Goal: Task Accomplishment & Management: Manage account settings

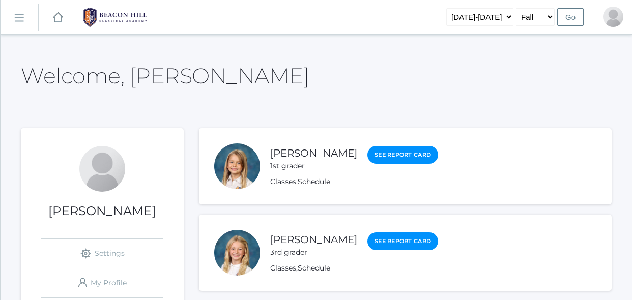
click at [310, 231] on li "Sadie Armstrong 3rd grader See Report Card Classes , Schedule" at bounding box center [405, 253] width 413 height 76
click at [22, 25] on link "icons/ui/navigation/hamburger Created with Sketch." at bounding box center [20, 17] width 38 height 27
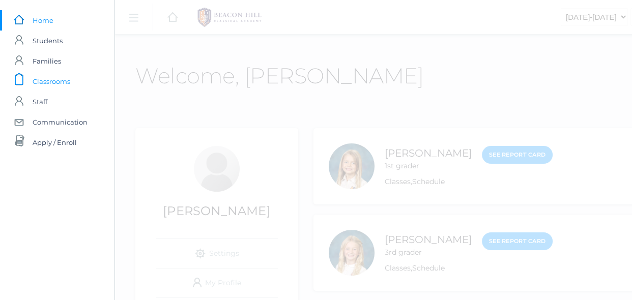
click at [45, 75] on span "Classrooms" at bounding box center [52, 81] width 38 height 20
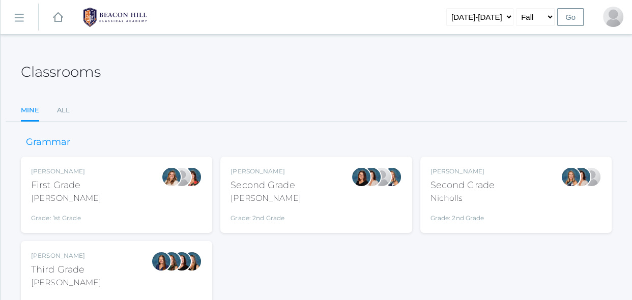
click at [350, 193] on div "Emily Balli Second Grade Balli Grade: 2nd Grade 02LA" at bounding box center [315, 195] width 171 height 56
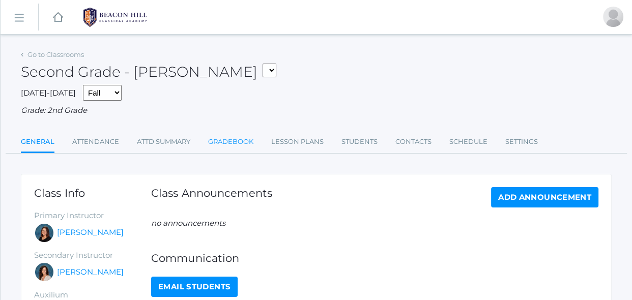
click at [242, 143] on link "Gradebook" at bounding box center [230, 142] width 45 height 20
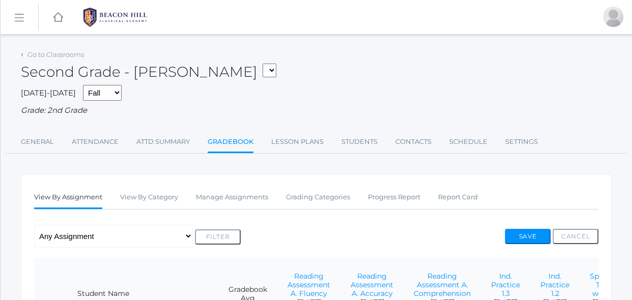
click at [267, 232] on div "Any Assignment Category: Composition - Little House Summary- wk 4 Category: Mat…" at bounding box center [316, 236] width 564 height 23
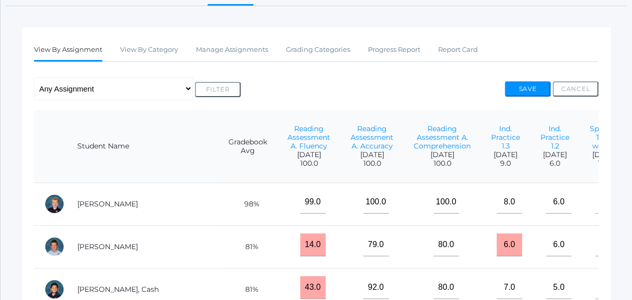
scroll to position [148, 0]
click at [254, 47] on link "Manage Assignments" at bounding box center [232, 50] width 72 height 20
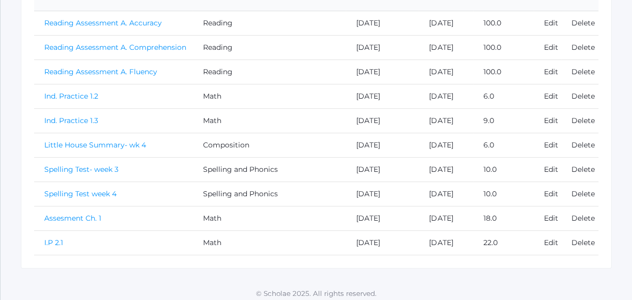
scroll to position [268, 0]
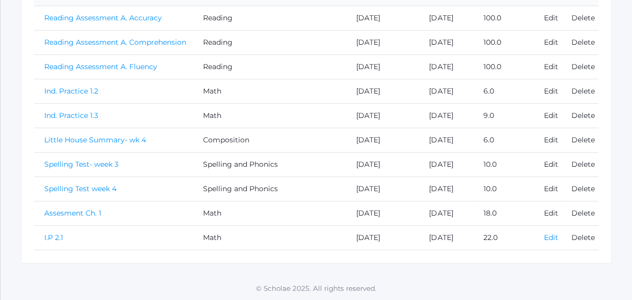
click at [549, 239] on link "Edit" at bounding box center [551, 237] width 14 height 9
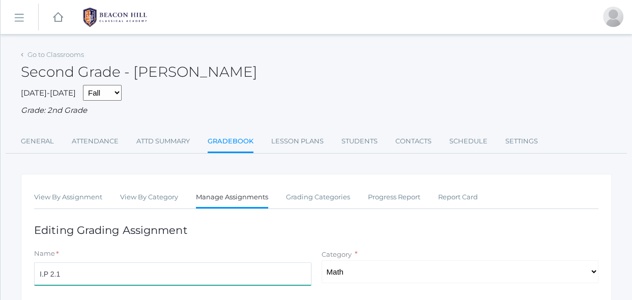
click at [43, 276] on input "I.P 2.1" at bounding box center [172, 273] width 277 height 23
click at [73, 275] on input "Ind. Practivce 2.1" at bounding box center [172, 273] width 277 height 23
click at [108, 276] on input "Ind. Practice 2.1" at bounding box center [172, 273] width 277 height 23
type input "Ind. Practice 2.1"
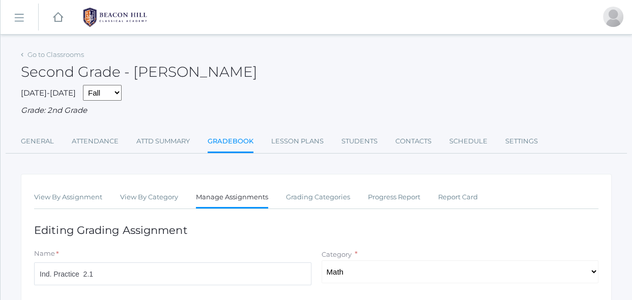
click at [238, 230] on h1 "Editing Grading Assignment" at bounding box center [316, 230] width 564 height 12
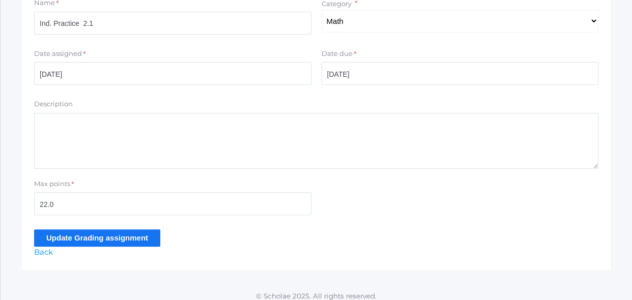
scroll to position [258, 0]
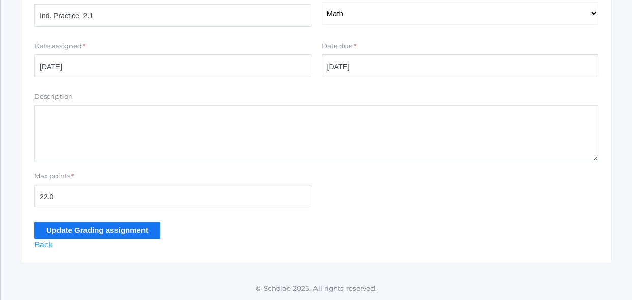
click at [119, 236] on input "Update Grading assignment" at bounding box center [97, 230] width 126 height 17
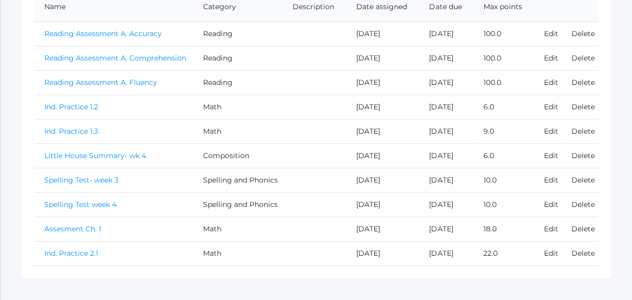
scroll to position [277, 0]
click at [94, 255] on link "Ind. Practice 2.1" at bounding box center [71, 252] width 54 height 9
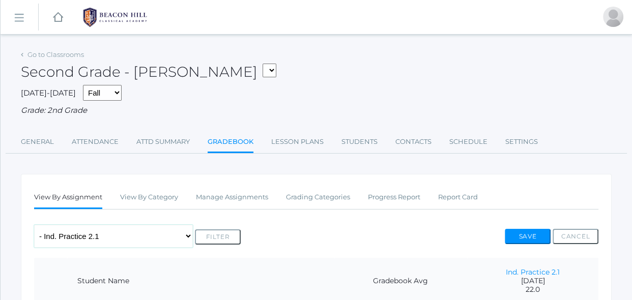
click at [131, 244] on select "Any Assignment Category: Composition - Little House Summary- wk 4 Category: Mat…" at bounding box center [113, 236] width 159 height 23
click at [34, 225] on select "Any Assignment Category: Composition - Little House Summary- wk 4 Category: Mat…" at bounding box center [113, 236] width 159 height 23
click at [280, 227] on div "Any Assignment Category: Composition - Little House Summary- wk 4 Category: Mat…" at bounding box center [316, 236] width 564 height 23
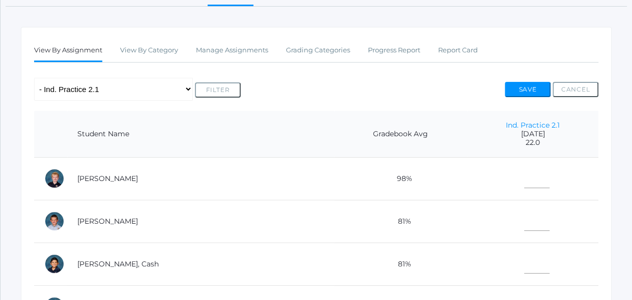
scroll to position [166, 0]
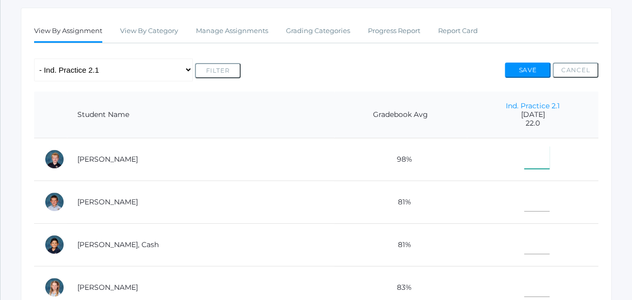
click at [525, 156] on input"] "text" at bounding box center [536, 157] width 25 height 23
type input"] "20"
type input"] "22"
type input"] "21"
type input"] "18"
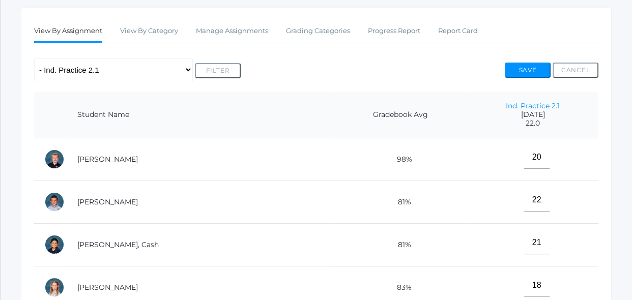
scroll to position [346, 0]
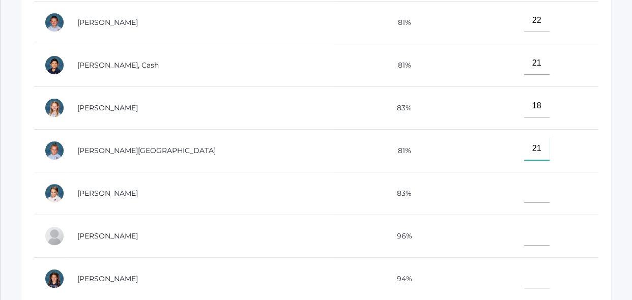
type input"] "21"
type input"] "18"
type input"] "22"
type input"] "17"
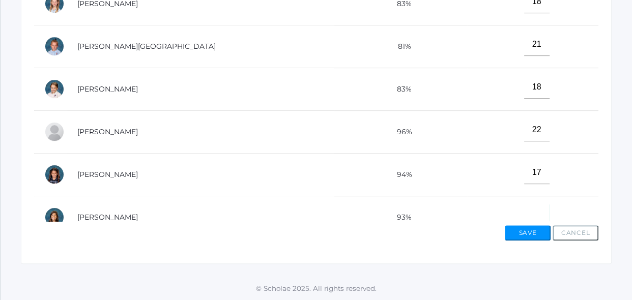
scroll to position [12, 0]
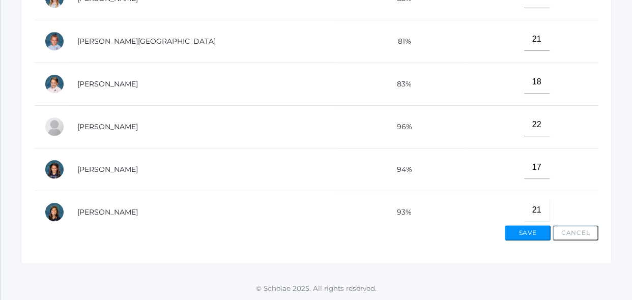
type input"] "21"
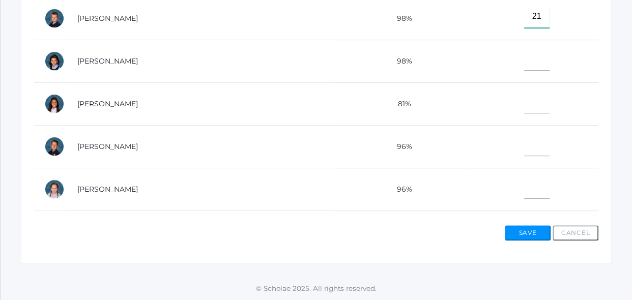
type input"] "21"
type input"] "22"
type input"] "14"
type input"] "22"
type input"] "15"
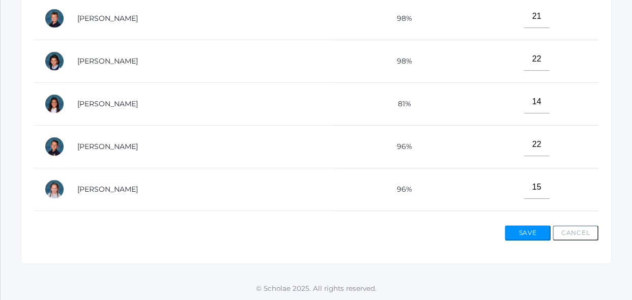
scroll to position [462, 0]
type input"] "16"
type input"] "20"
type input"] "22"
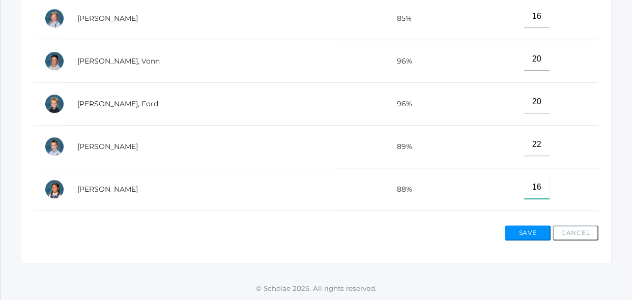
type input"] "16"
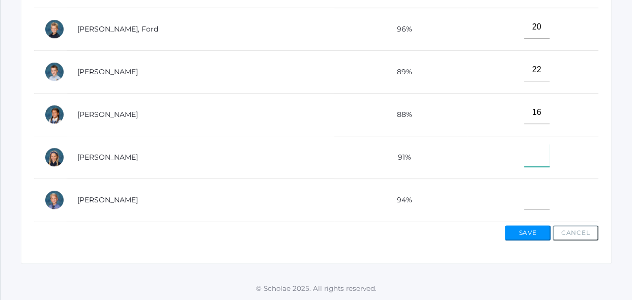
click at [524, 159] on input"] "text" at bounding box center [536, 155] width 25 height 23
type input"] "21"
type input"] "19"
click at [527, 231] on button "Save" at bounding box center [528, 232] width 46 height 15
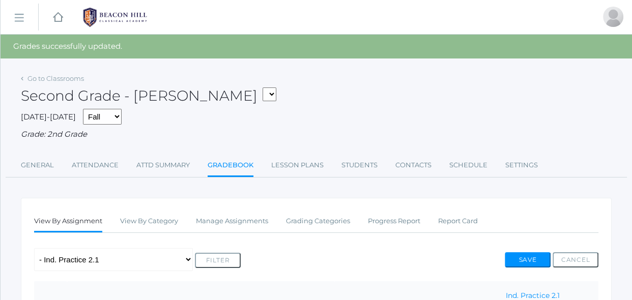
click at [457, 255] on div "Any Assignment Category: Composition - Little House Summary- wk 4 Category: Mat…" at bounding box center [316, 259] width 564 height 23
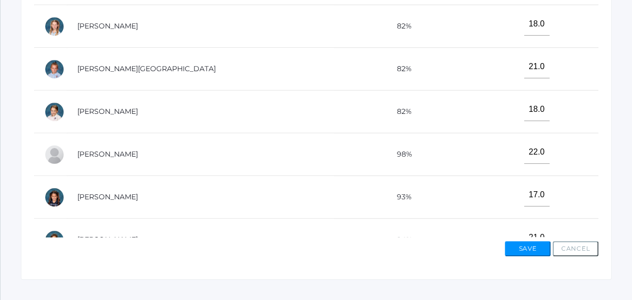
scroll to position [467, 0]
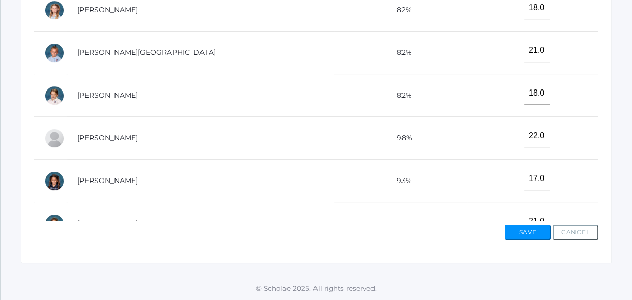
click at [500, 180] on td "17.0" at bounding box center [532, 181] width 131 height 43
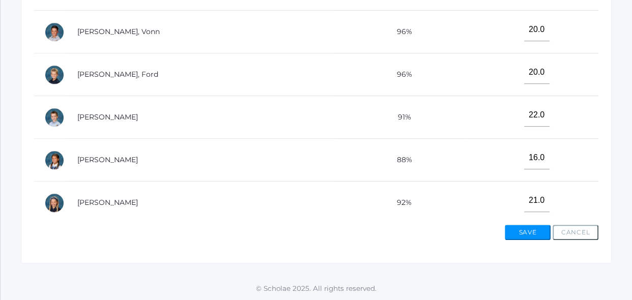
scroll to position [537, 0]
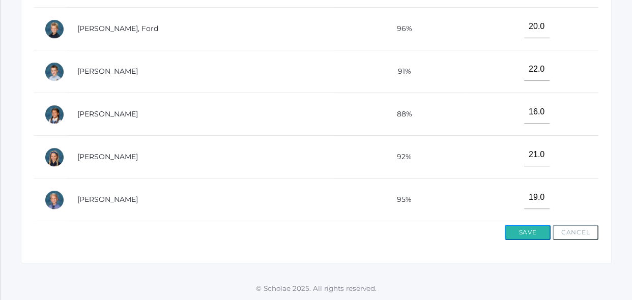
click at [527, 229] on button "Save" at bounding box center [528, 232] width 46 height 15
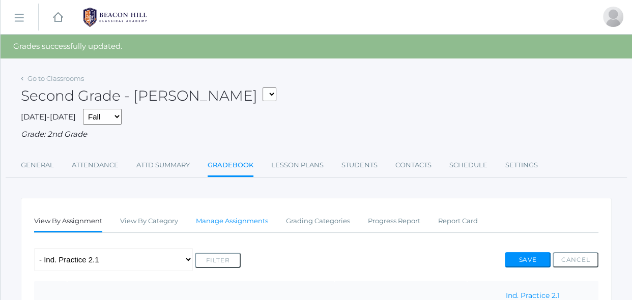
click at [251, 224] on link "Manage Assignments" at bounding box center [232, 221] width 72 height 20
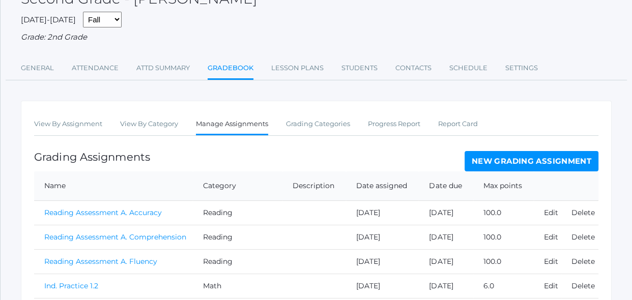
scroll to position [74, 0]
click at [512, 160] on link "New Grading Assignment" at bounding box center [531, 161] width 134 height 20
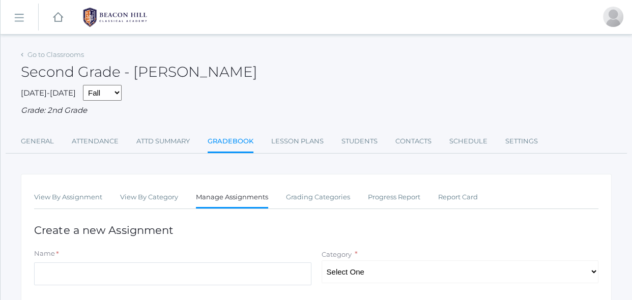
click at [247, 232] on h1 "Create a new Assignment" at bounding box center [316, 230] width 564 height 12
click at [335, 270] on select "Select One Reading Grammar Spelling and Phonics Composition Math" at bounding box center [459, 271] width 277 height 23
select select "1021"
click at [321, 260] on select "Select One Reading Grammar Spelling and Phonics Composition Math" at bounding box center [459, 271] width 277 height 23
click at [273, 270] on input "Name" at bounding box center [172, 273] width 277 height 23
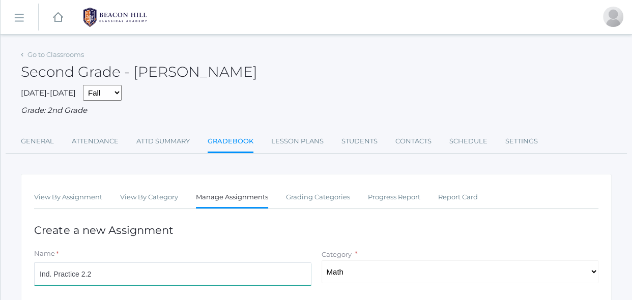
type input "Ind. Practice 2.2"
click at [297, 253] on div "Name *" at bounding box center [172, 256] width 277 height 14
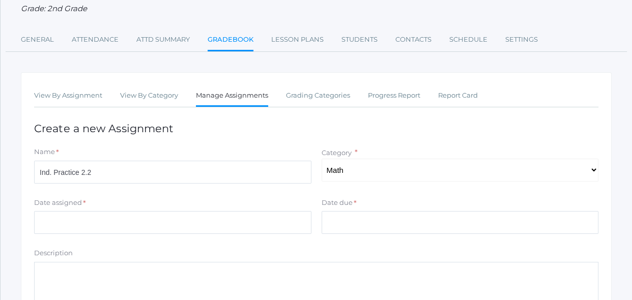
scroll to position [111, 0]
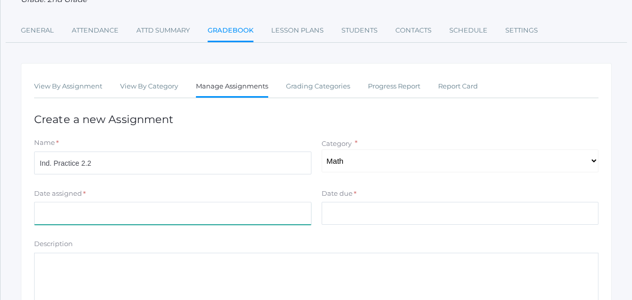
click at [289, 210] on input "Date assigned" at bounding box center [172, 213] width 277 height 23
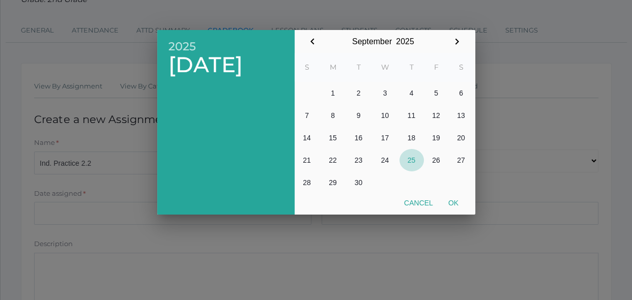
click at [418, 159] on button "25" at bounding box center [411, 160] width 24 height 22
click at [461, 201] on button "Ok" at bounding box center [452, 203] width 25 height 18
type input "[DATE]"
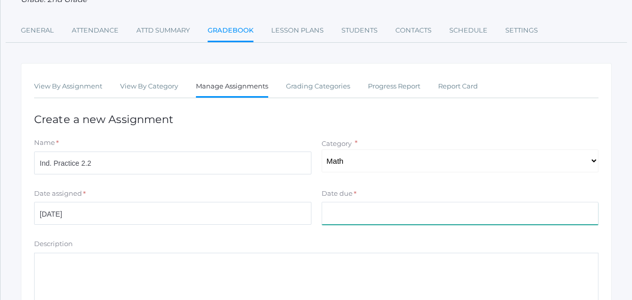
click at [447, 213] on input "Date due" at bounding box center [459, 213] width 277 height 23
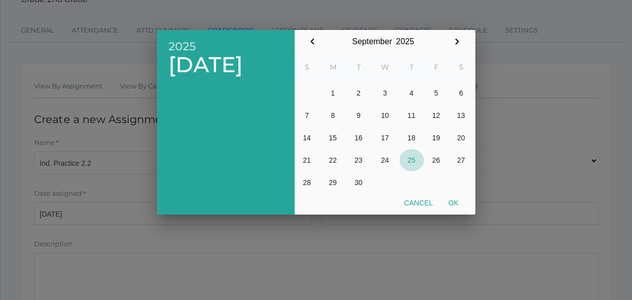
click at [415, 164] on button "25" at bounding box center [411, 160] width 24 height 22
click at [454, 207] on button "Ok" at bounding box center [452, 203] width 25 height 18
type input "[DATE]"
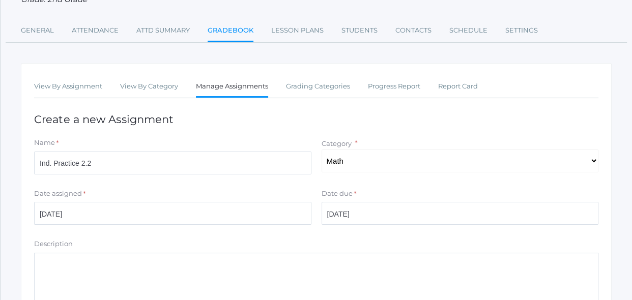
click at [394, 234] on form "Name * Ind. Practice 2.2 Category * Select One Reading Grammar Spelling and Pho…" at bounding box center [316, 262] width 564 height 248
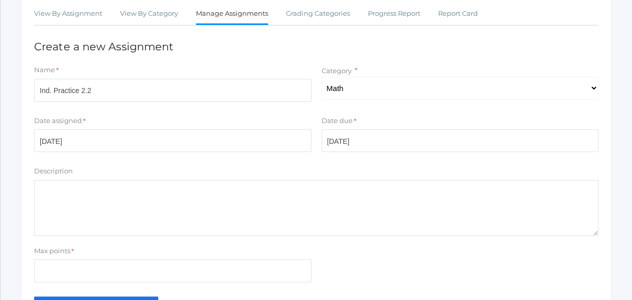
scroll to position [185, 0]
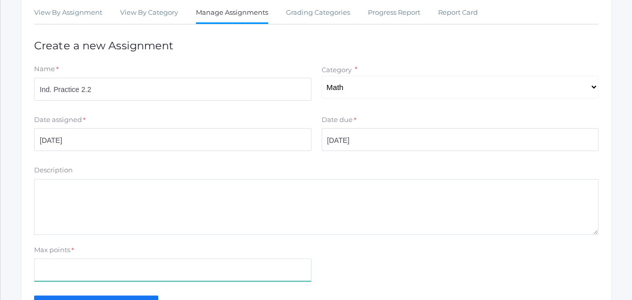
click at [234, 272] on input "Max points" at bounding box center [172, 269] width 277 height 23
type input "15"
click at [269, 245] on div "Max points *" at bounding box center [172, 252] width 277 height 14
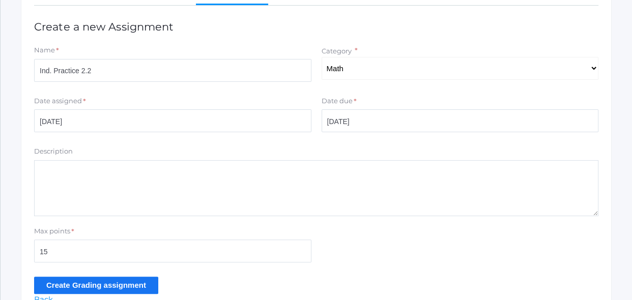
click at [151, 288] on input "Create Grading assignment" at bounding box center [96, 285] width 124 height 17
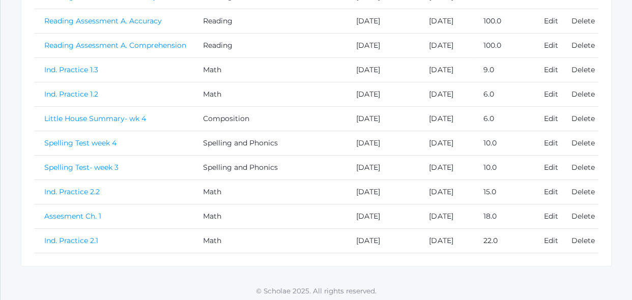
scroll to position [316, 0]
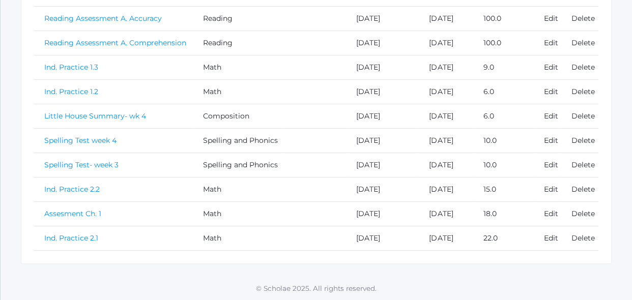
click at [96, 190] on link "Ind. Practice 2.2" at bounding box center [71, 189] width 55 height 9
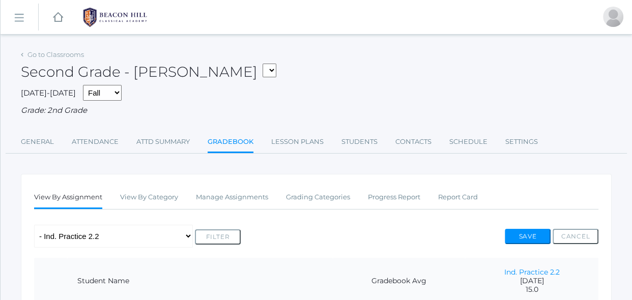
click at [288, 242] on div "Any Assignment Category: Composition - Little House Summary- wk 4 Category: Mat…" at bounding box center [316, 236] width 564 height 23
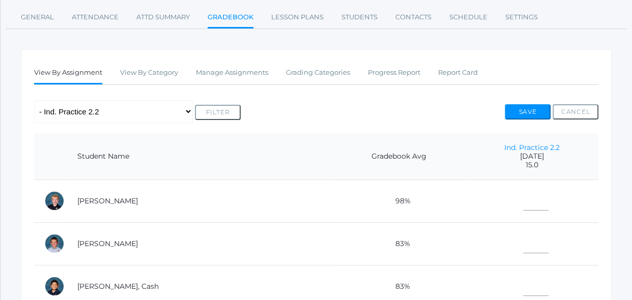
scroll to position [129, 0]
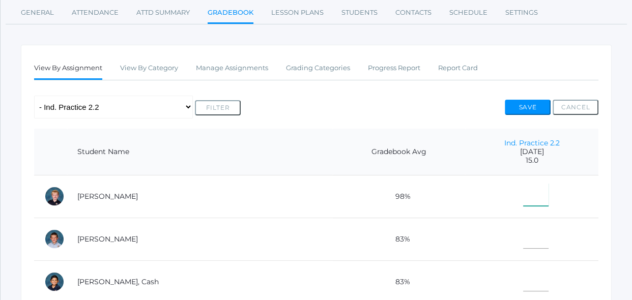
click at [523, 193] on input"] "text" at bounding box center [535, 194] width 25 height 23
type input"] "15"
type input"] "14"
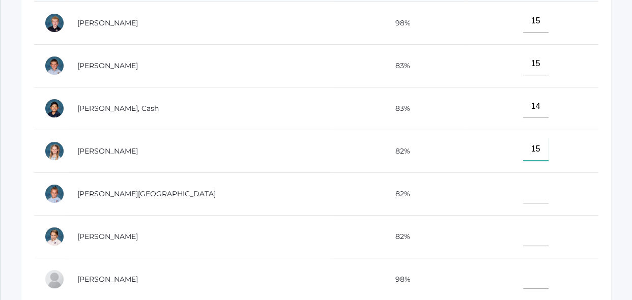
type input"] "15"
type input"] "13"
type input"] "14"
type input"] "15"
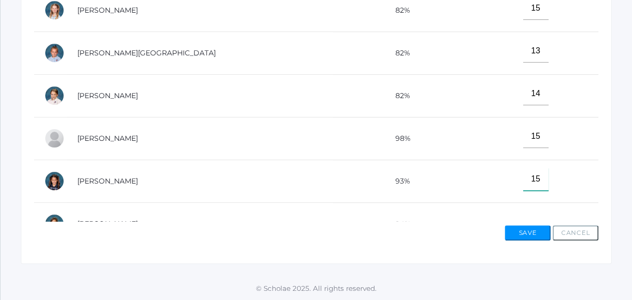
type input"] "15"
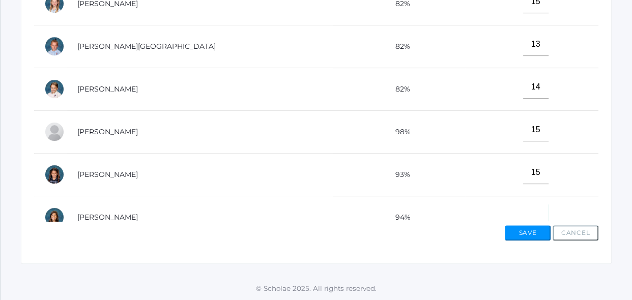
scroll to position [12, 0]
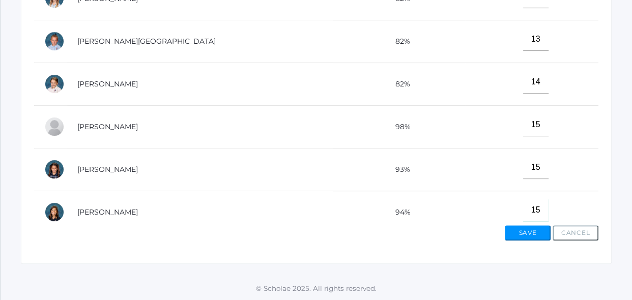
type input"] "15"
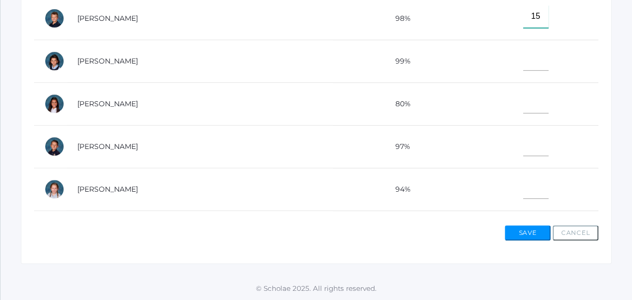
type input"] "15"
type input"] "13"
type input"] "15"
type input"] "13"
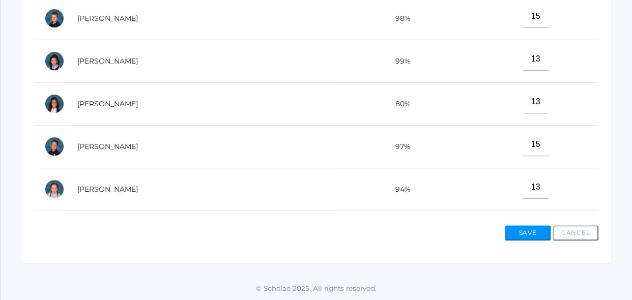
scroll to position [462, 0]
type input"] "14"
type input"] "15"
type input"] "13"
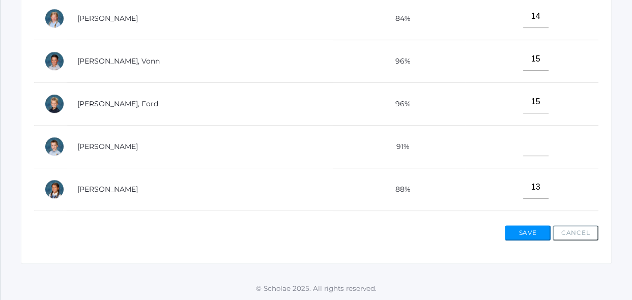
scroll to position [537, 0]
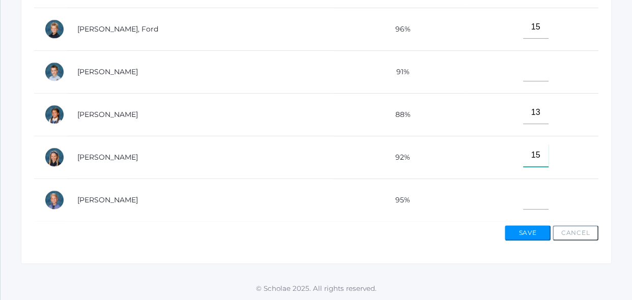
type input"] "15"
click at [516, 238] on button "Save" at bounding box center [528, 232] width 46 height 15
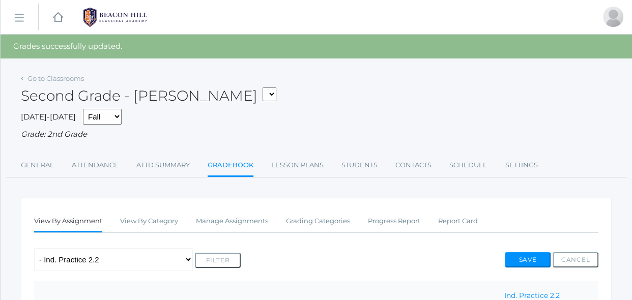
click at [538, 223] on ul "View By Assignment View By Category Manage Assignments Grading Categories Progr…" at bounding box center [316, 222] width 564 height 22
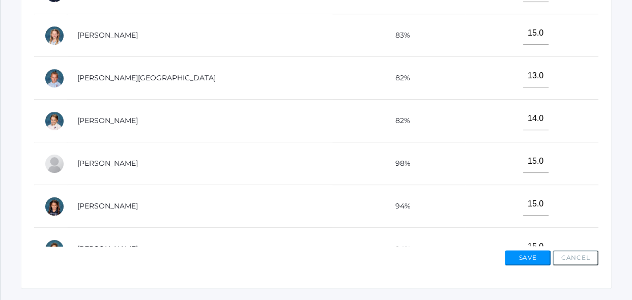
scroll to position [444, 0]
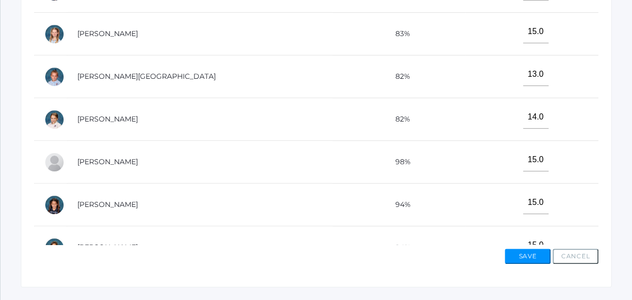
click at [559, 217] on td "15.0" at bounding box center [531, 205] width 133 height 43
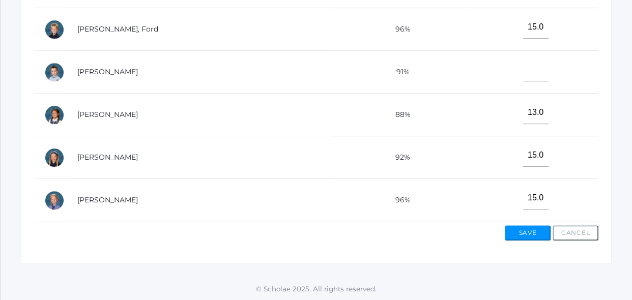
scroll to position [467, 0]
click at [519, 228] on button "Save" at bounding box center [528, 232] width 46 height 15
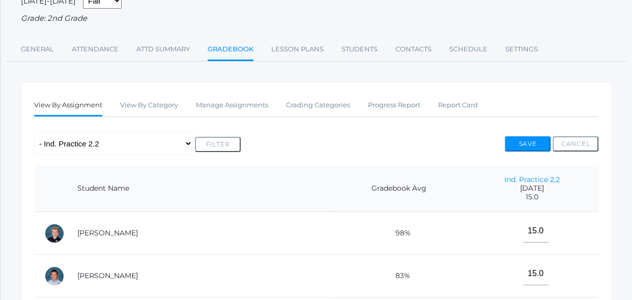
scroll to position [129, 0]
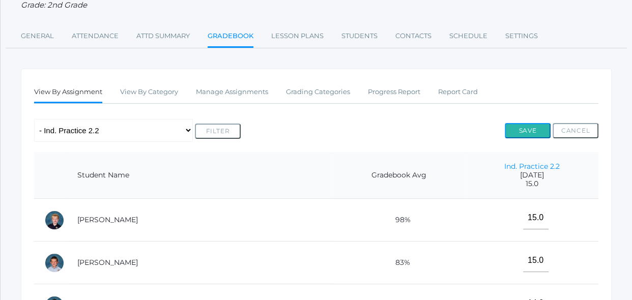
click at [533, 133] on button "Save" at bounding box center [528, 130] width 46 height 15
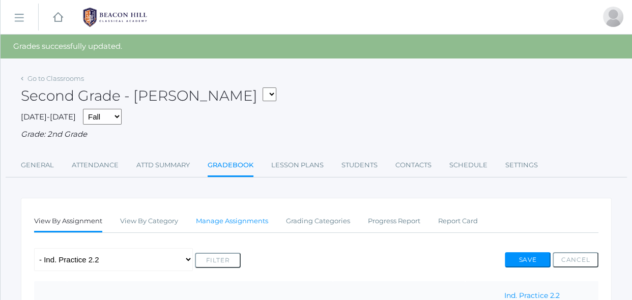
click at [220, 220] on link "Manage Assignments" at bounding box center [232, 221] width 72 height 20
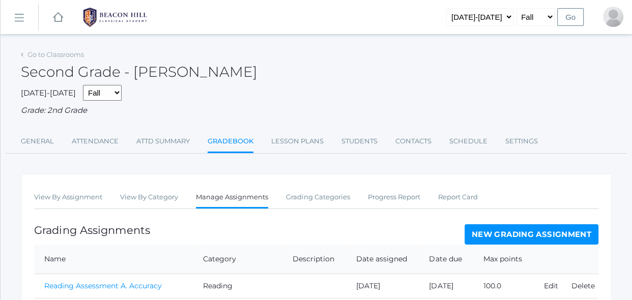
click at [476, 241] on link "New Grading Assignment" at bounding box center [531, 234] width 134 height 20
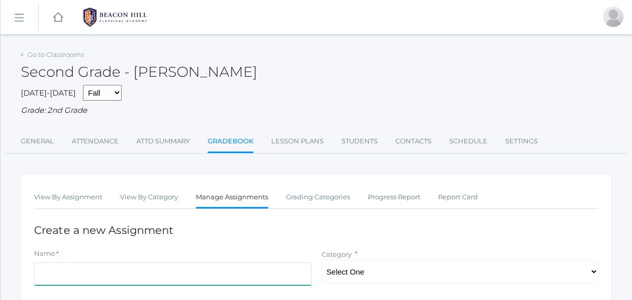
click at [306, 277] on input "Name" at bounding box center [172, 273] width 277 height 23
type input "Doubles Math Facts"
click at [437, 274] on select "Select One Reading Grammar Spelling and Phonics Composition Math" at bounding box center [459, 271] width 277 height 23
select select "1021"
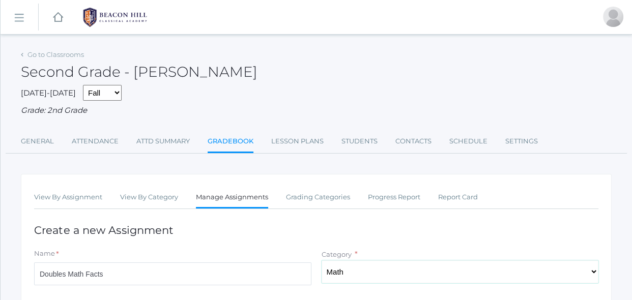
click at [321, 260] on select "Select One Reading Grammar Spelling and Phonics Composition Math" at bounding box center [459, 271] width 277 height 23
click at [297, 251] on div "Name *" at bounding box center [172, 256] width 277 height 14
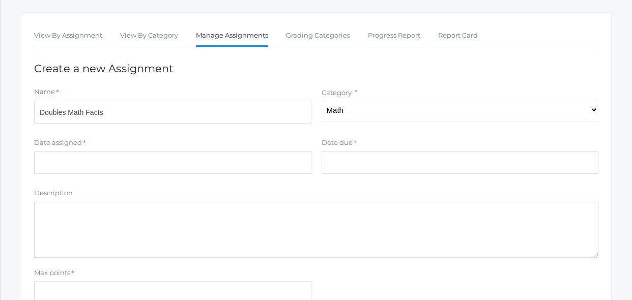
scroll to position [166, 0]
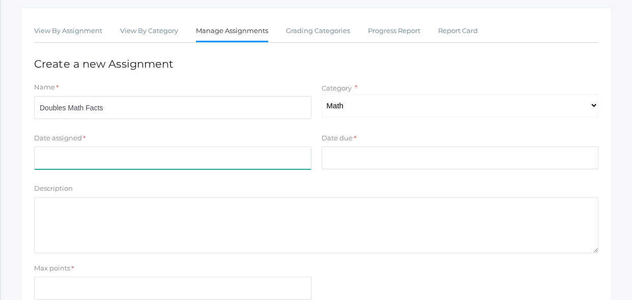
click at [175, 165] on input "Date assigned" at bounding box center [172, 157] width 277 height 23
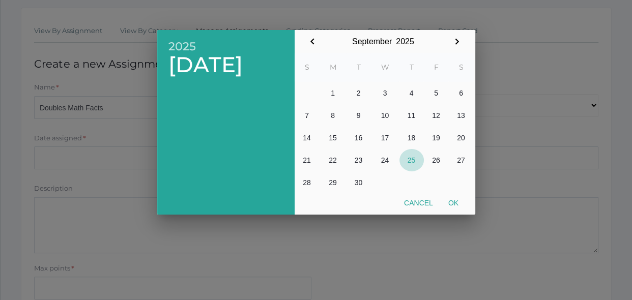
click at [407, 157] on button "25" at bounding box center [411, 160] width 24 height 22
click at [460, 203] on button "Ok" at bounding box center [452, 203] width 25 height 18
type input "[DATE]"
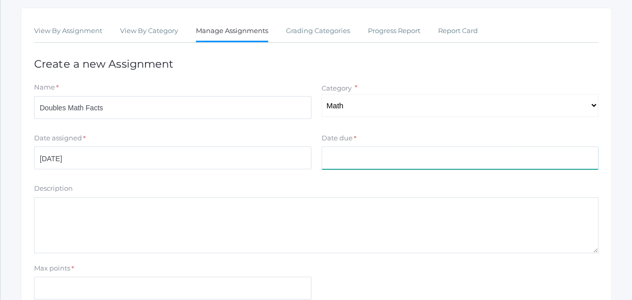
click at [437, 157] on input "Date due" at bounding box center [459, 157] width 277 height 23
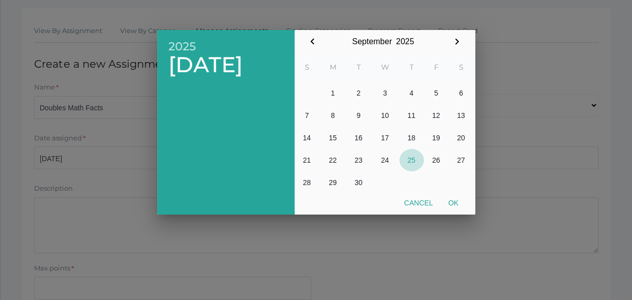
click at [413, 160] on button "25" at bounding box center [411, 160] width 24 height 22
click at [453, 208] on button "Ok" at bounding box center [452, 203] width 25 height 18
type input "[DATE]"
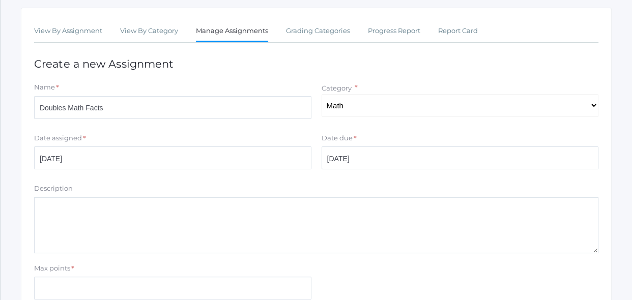
click at [398, 220] on textarea "Description" at bounding box center [316, 225] width 564 height 56
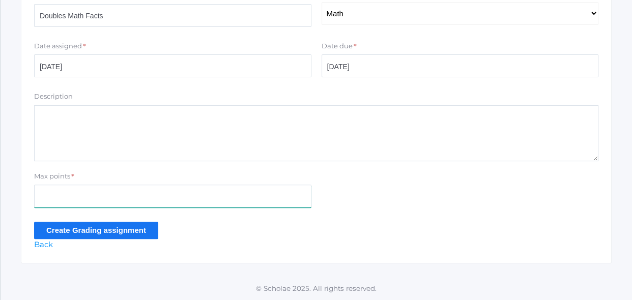
click at [251, 201] on input "Max points" at bounding box center [172, 196] width 277 height 23
type input "25"
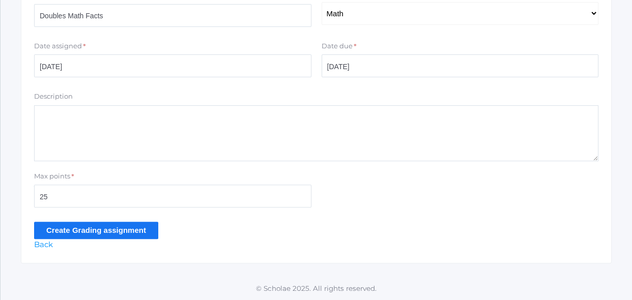
click at [148, 231] on input "Create Grading assignment" at bounding box center [96, 230] width 124 height 17
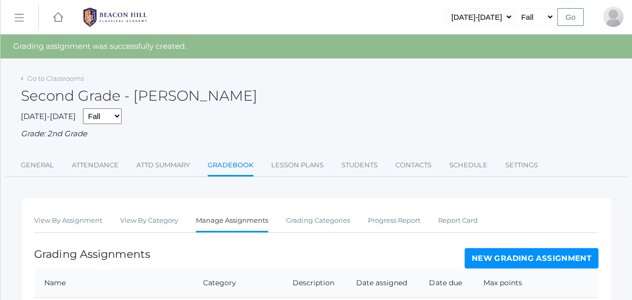
click at [182, 211] on ul "View By Assignment View By Category Manage Assignments Grading Categories Progr…" at bounding box center [316, 222] width 564 height 22
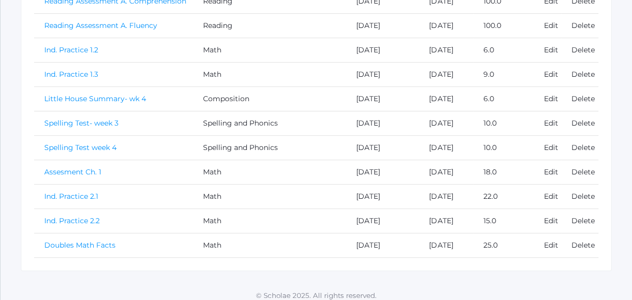
scroll to position [341, 0]
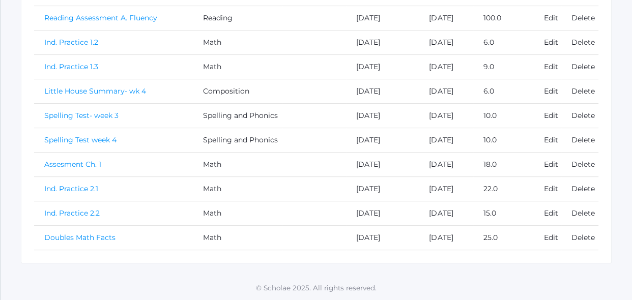
click at [85, 238] on link "Doubles Math Facts" at bounding box center [79, 237] width 71 height 9
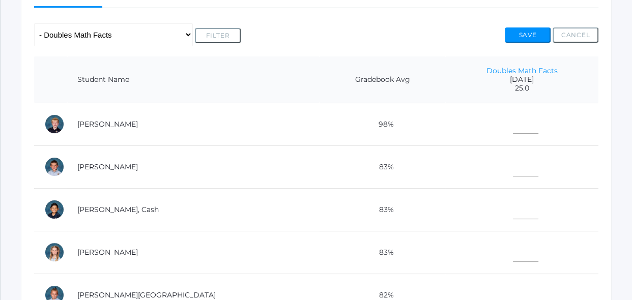
scroll to position [203, 0]
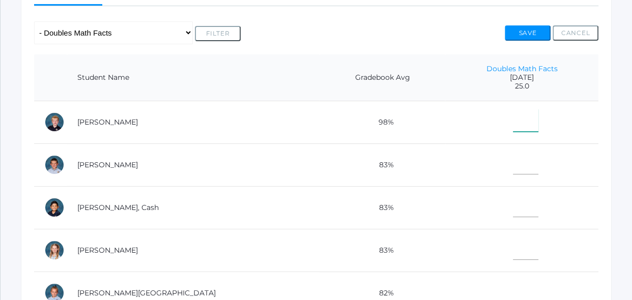
click at [513, 127] on input"] "text" at bounding box center [525, 120] width 25 height 23
type input"] "25"
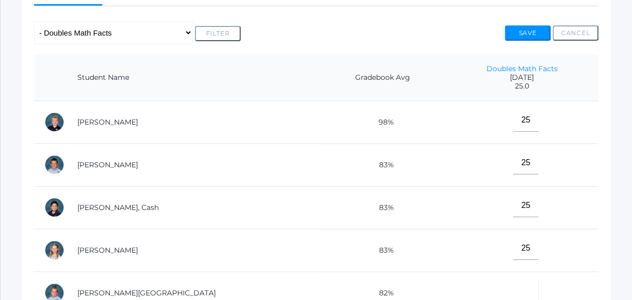
scroll to position [205, 0]
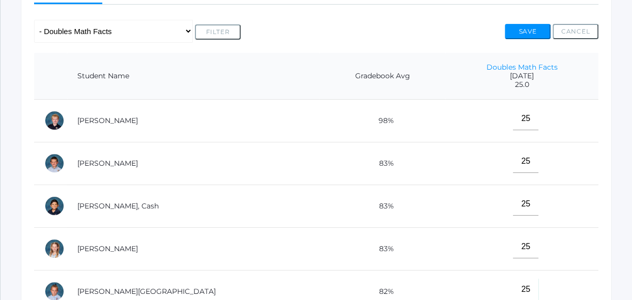
type input"] "25"
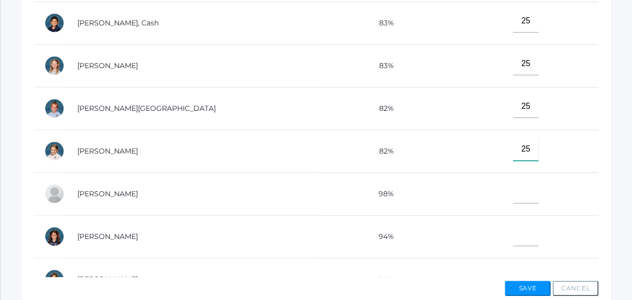
type input"] "25"
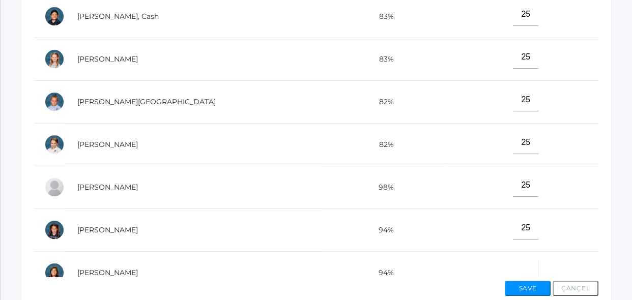
scroll to position [12, 0]
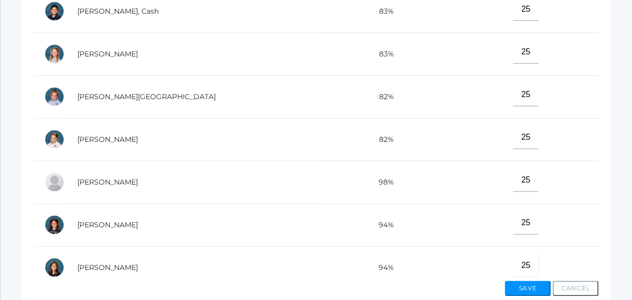
type input"] "25"
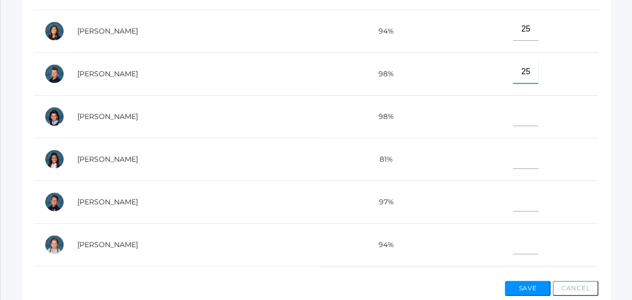
type input"] "25"
type input"] "22"
type input"] "25"
type input"] "24"
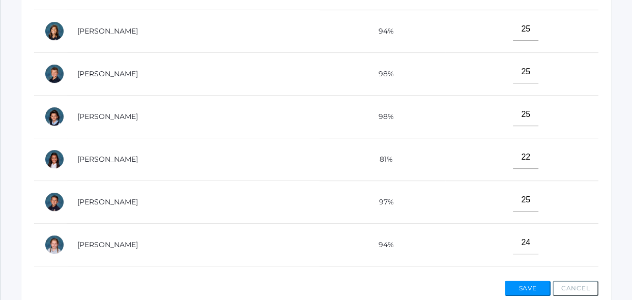
scroll to position [462, 0]
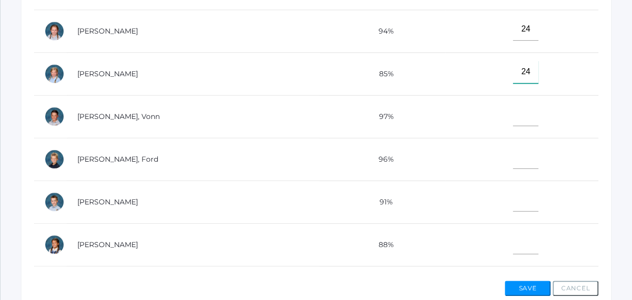
type input"] "24"
type input"] "25"
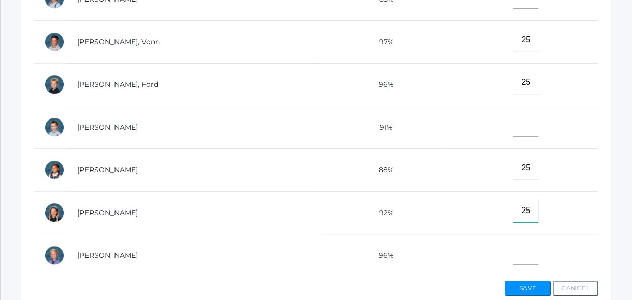
type input"] "25"
click at [514, 285] on button "Save" at bounding box center [528, 288] width 46 height 15
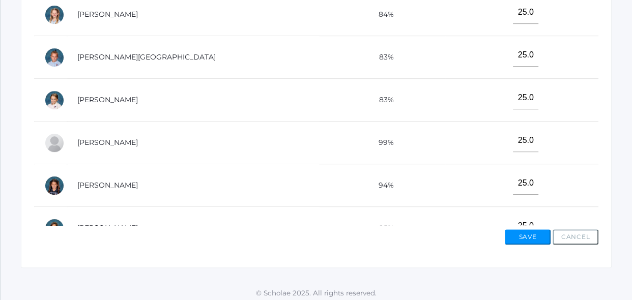
scroll to position [467, 0]
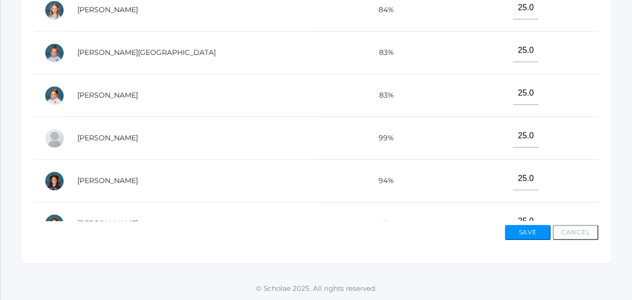
click at [533, 191] on td "25.0" at bounding box center [521, 181] width 153 height 43
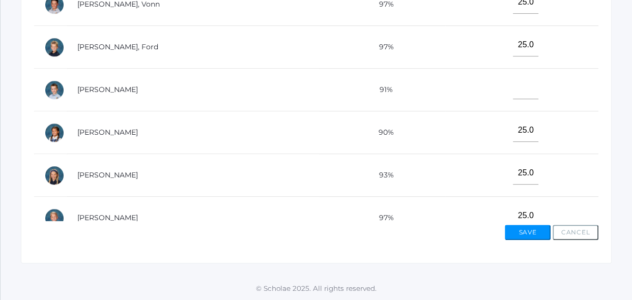
scroll to position [481, 0]
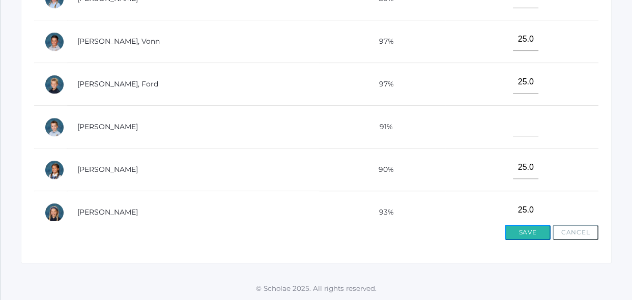
click at [530, 238] on button "Save" at bounding box center [528, 232] width 46 height 15
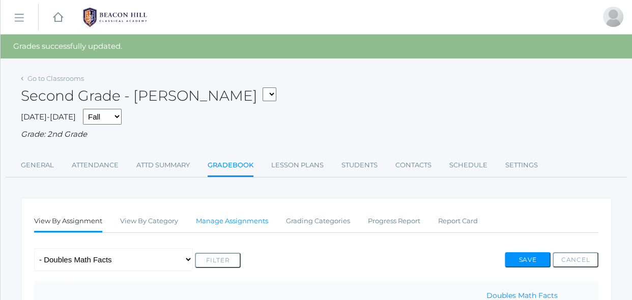
click at [256, 219] on link "Manage Assignments" at bounding box center [232, 221] width 72 height 20
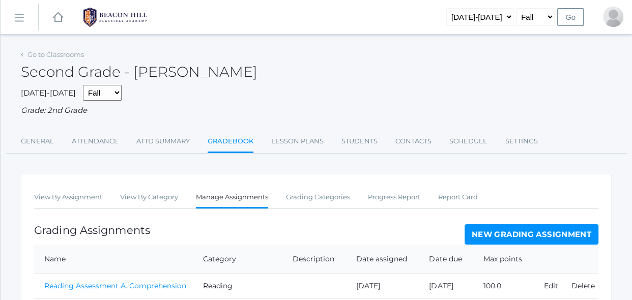
click at [336, 232] on div "Grading Assignments New Grading Assignment" at bounding box center [316, 234] width 564 height 20
click at [257, 196] on link "Manage Assignments" at bounding box center [232, 198] width 72 height 22
click at [488, 237] on link "New Grading Assignment" at bounding box center [531, 234] width 134 height 20
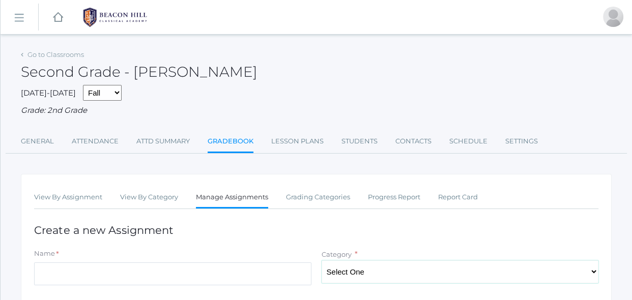
click at [344, 276] on select "Select One Reading Grammar Spelling and Phonics Composition Math" at bounding box center [459, 271] width 277 height 23
select select "1021"
click at [321, 260] on select "Select One Reading Grammar Spelling and Phonics Composition Math" at bounding box center [459, 271] width 277 height 23
click at [301, 273] on input "Name" at bounding box center [172, 273] width 277 height 23
type input "Ind. Practice"
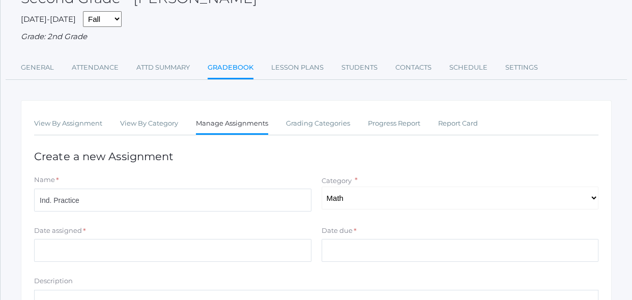
scroll to position [92, 0]
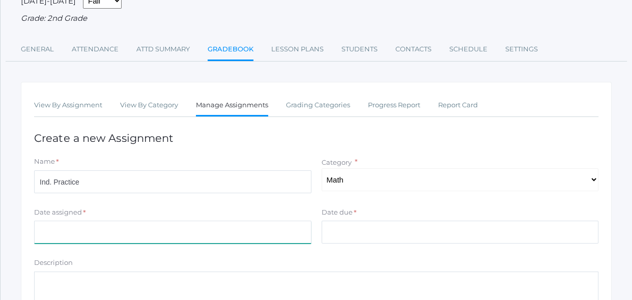
click at [260, 236] on input "Date assigned" at bounding box center [172, 232] width 277 height 23
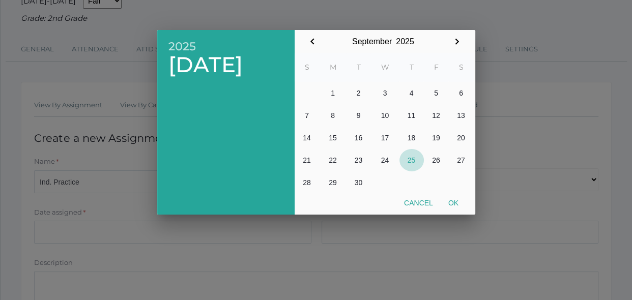
click at [410, 167] on button "25" at bounding box center [411, 160] width 24 height 22
click at [457, 205] on button "Ok" at bounding box center [452, 203] width 25 height 18
type input "[DATE]"
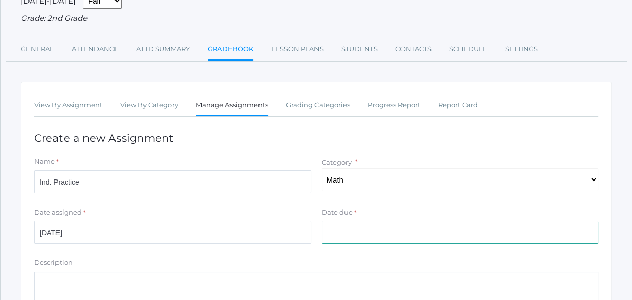
click at [420, 236] on input "Date due" at bounding box center [459, 232] width 277 height 23
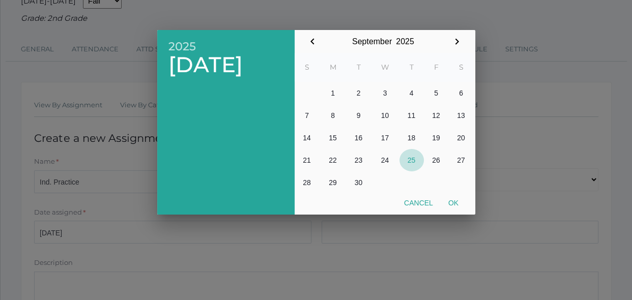
click at [410, 164] on button "25" at bounding box center [411, 160] width 24 height 22
click at [449, 207] on button "Ok" at bounding box center [452, 203] width 25 height 18
type input "[DATE]"
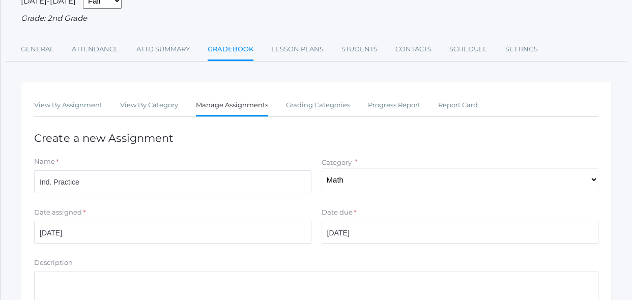
click at [466, 212] on div "Date due *" at bounding box center [459, 215] width 277 height 14
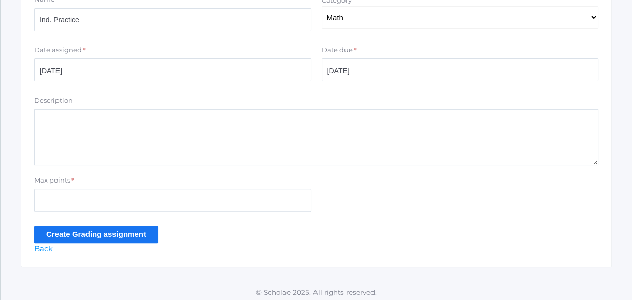
scroll to position [258, 0]
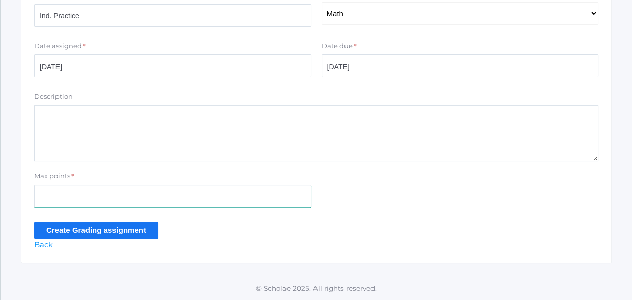
click at [238, 200] on input "Max points" at bounding box center [172, 196] width 277 height 23
type input "21"
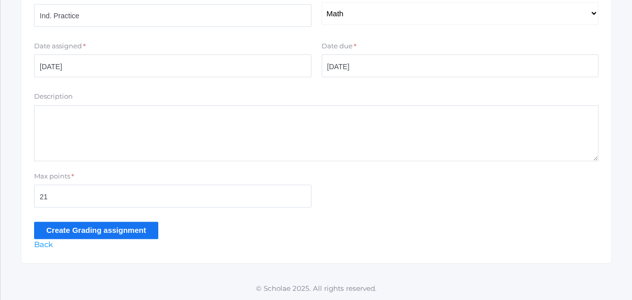
click at [146, 230] on input "Create Grading assignment" at bounding box center [96, 230] width 124 height 17
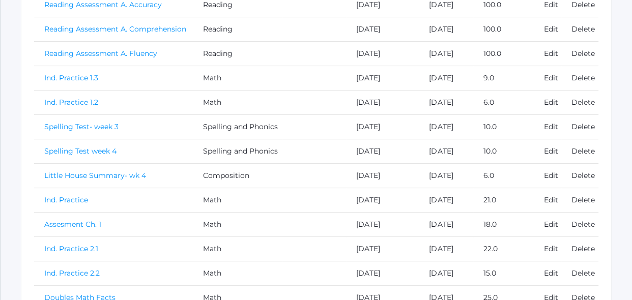
scroll to position [365, 0]
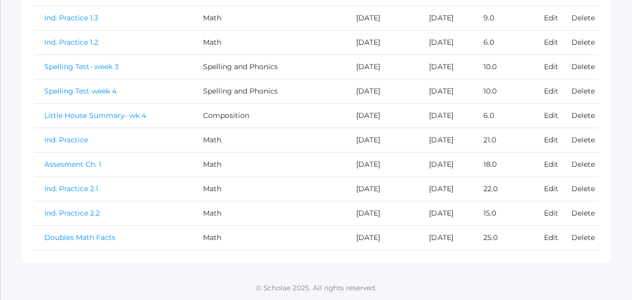
click at [95, 234] on link "Doubles Math Facts" at bounding box center [79, 237] width 71 height 9
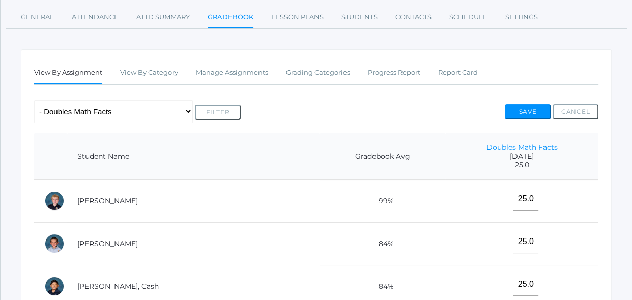
scroll to position [129, 0]
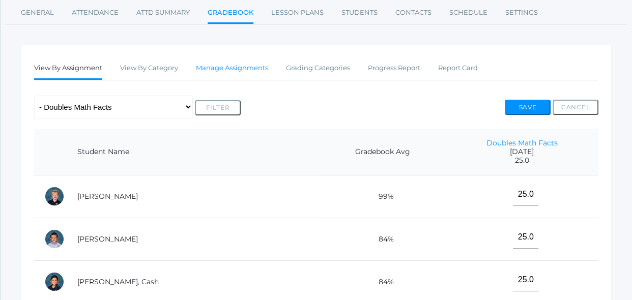
click at [215, 65] on link "Manage Assignments" at bounding box center [232, 68] width 72 height 20
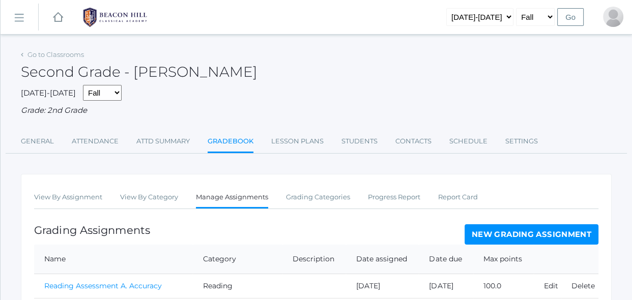
click at [166, 239] on div "Grading Assignments New Grading Assignment" at bounding box center [316, 234] width 564 height 20
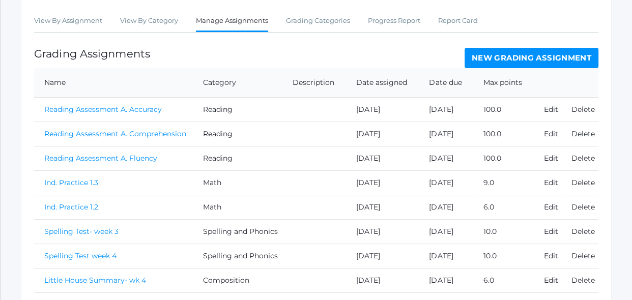
scroll to position [174, 0]
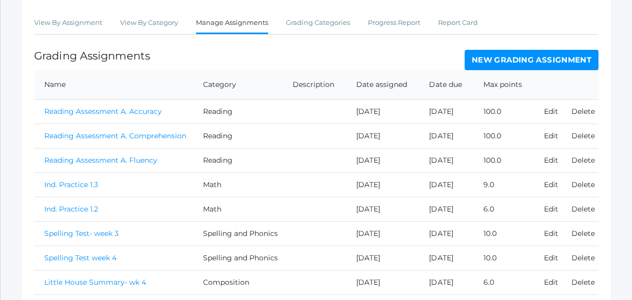
click at [500, 60] on link "New Grading Assignment" at bounding box center [531, 60] width 134 height 20
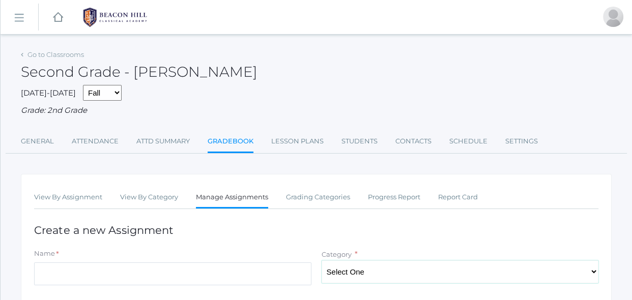
click at [353, 273] on select "Select One Reading Grammar Spelling and Phonics Composition Math" at bounding box center [459, 271] width 277 height 23
select select "1021"
click at [321, 260] on select "Select One Reading Grammar Spelling and Phonics Composition Math" at bounding box center [459, 271] width 277 height 23
click at [283, 272] on input "Name" at bounding box center [172, 273] width 277 height 23
type input "Ind. Practice 2.3"
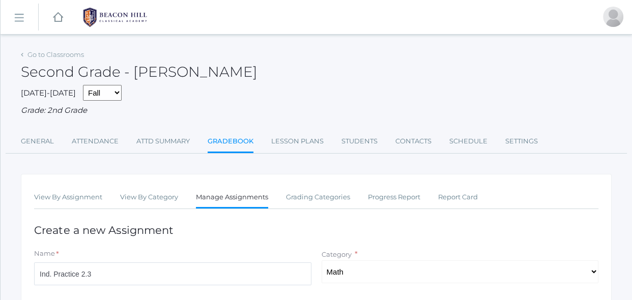
click at [328, 225] on h1 "Create a new Assignment" at bounding box center [316, 230] width 564 height 12
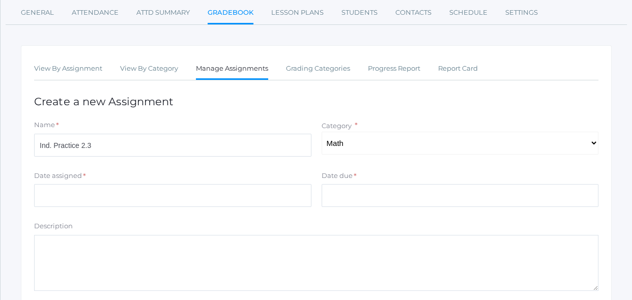
scroll to position [148, 0]
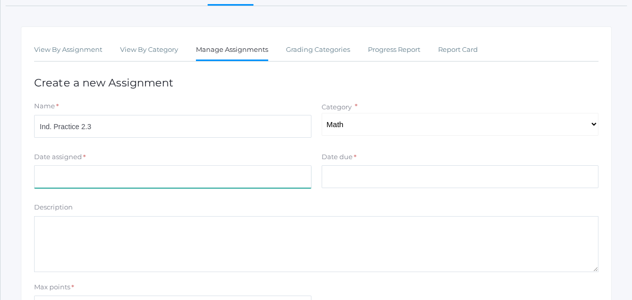
click at [279, 175] on input "Date assigned" at bounding box center [172, 176] width 277 height 23
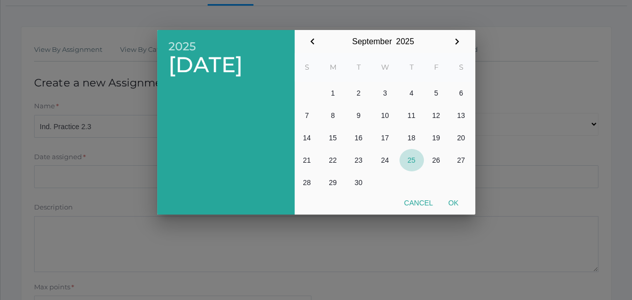
click at [419, 162] on button "25" at bounding box center [411, 160] width 24 height 22
click at [451, 200] on button "Ok" at bounding box center [452, 203] width 25 height 18
type input "[DATE]"
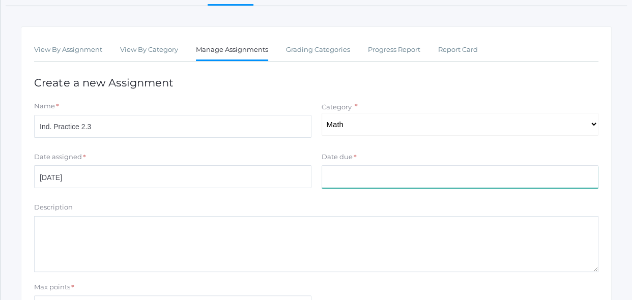
click at [430, 175] on input "Date due" at bounding box center [459, 176] width 277 height 23
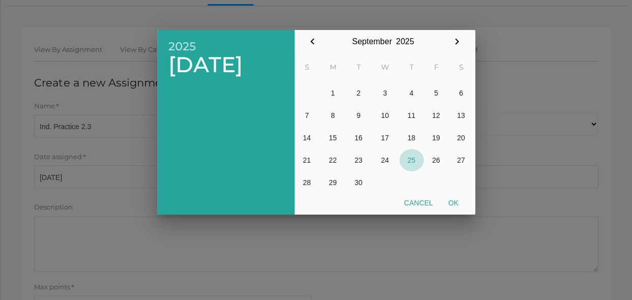
click at [413, 163] on button "25" at bounding box center [411, 160] width 24 height 22
click at [455, 205] on button "Ok" at bounding box center [452, 203] width 25 height 18
type input "[DATE]"
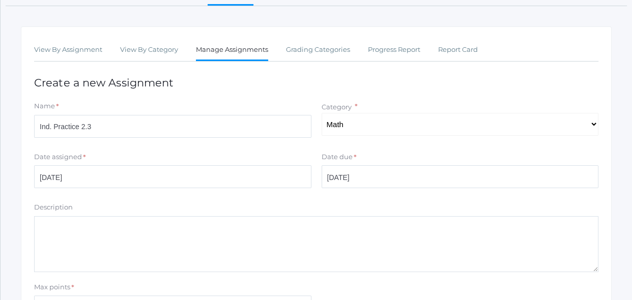
click at [444, 226] on textarea "Description" at bounding box center [316, 244] width 564 height 56
click at [346, 282] on div "Max points *" at bounding box center [316, 302] width 574 height 41
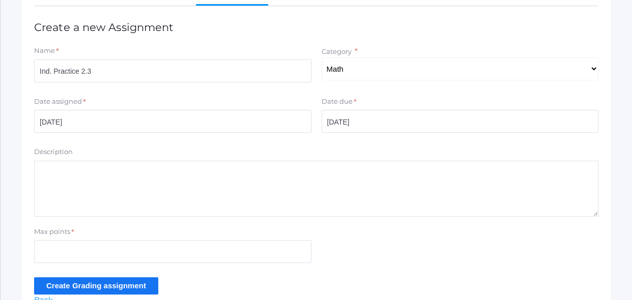
scroll to position [203, 0]
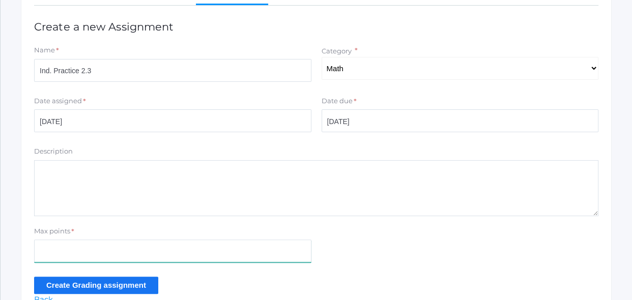
click at [305, 247] on input "Max points" at bounding box center [172, 251] width 277 height 23
type input "21"
click at [145, 281] on input "Create Grading assignment" at bounding box center [96, 285] width 124 height 17
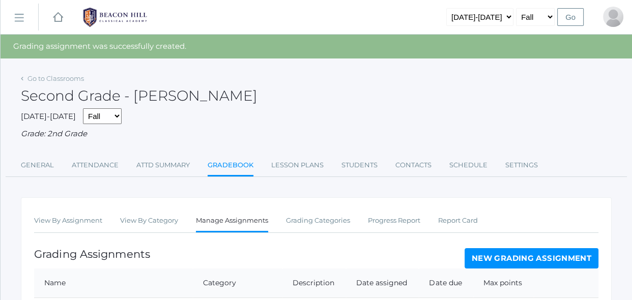
click at [193, 249] on div "Grading Assignments New Grading Assignment" at bounding box center [316, 258] width 564 height 20
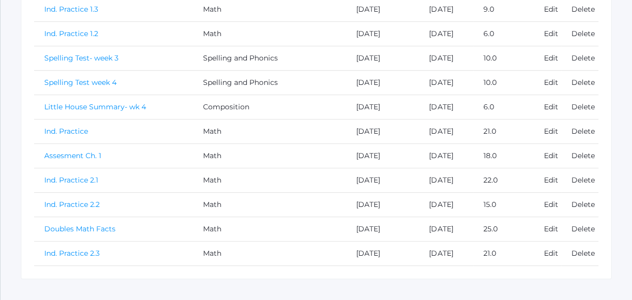
scroll to position [389, 0]
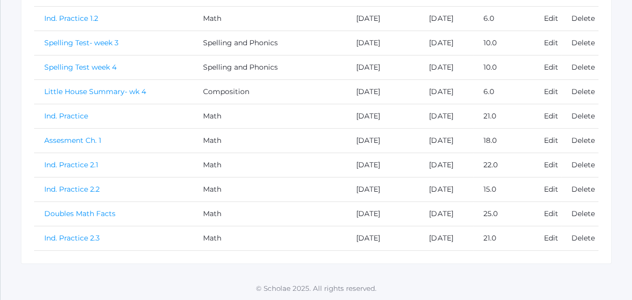
click at [91, 240] on link "Ind. Practice 2.3" at bounding box center [71, 237] width 55 height 9
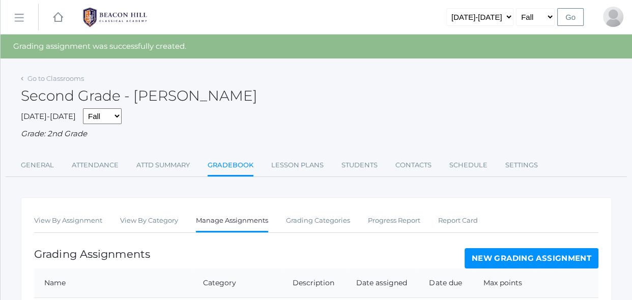
scroll to position [389, 0]
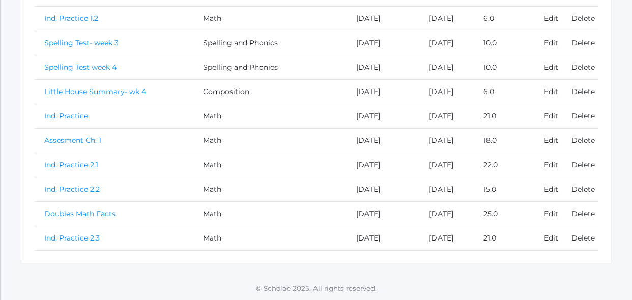
click at [79, 114] on link "Ind. Practice" at bounding box center [66, 115] width 44 height 9
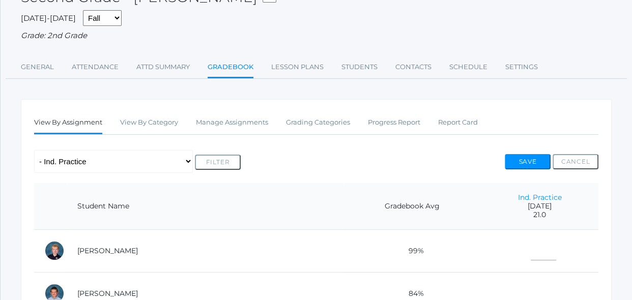
scroll to position [92, 0]
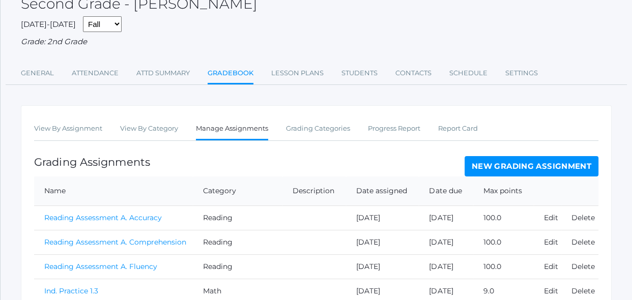
scroll to position [389, 0]
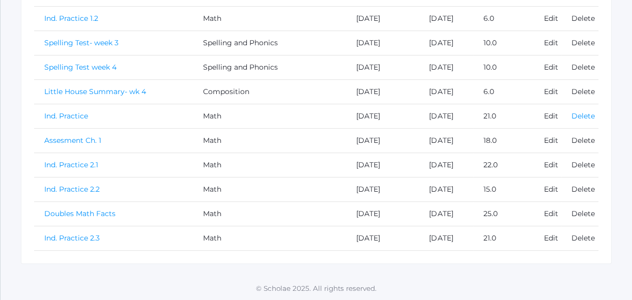
click at [587, 119] on link "Delete" at bounding box center [582, 115] width 23 height 9
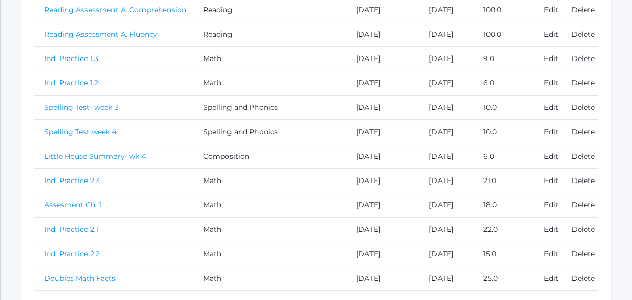
scroll to position [365, 0]
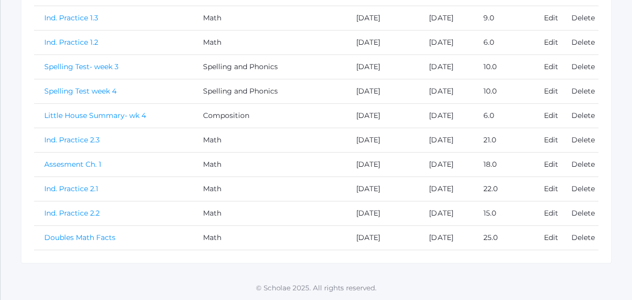
click at [88, 139] on link "Ind. Practice 2.3" at bounding box center [71, 139] width 55 height 9
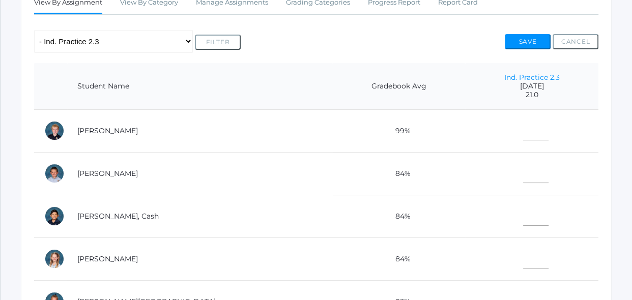
scroll to position [203, 0]
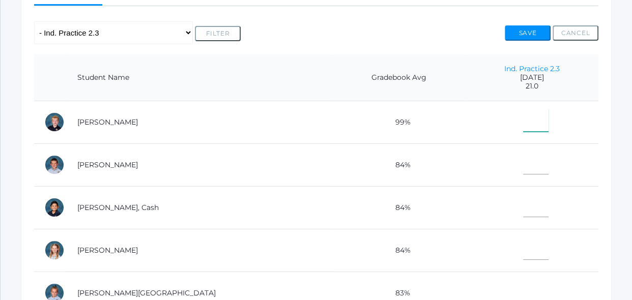
click at [523, 129] on input"] "text" at bounding box center [535, 120] width 25 height 23
type input"] "18"
type input"] "19"
type input"] "11"
type input"] "9"
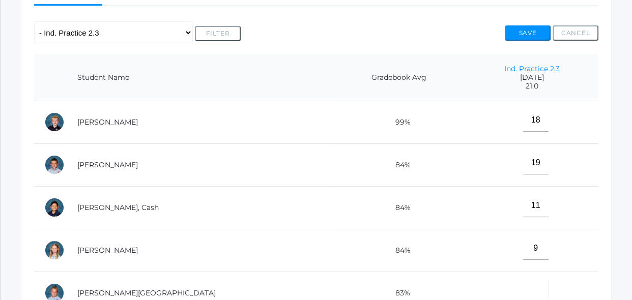
scroll to position [205, 0]
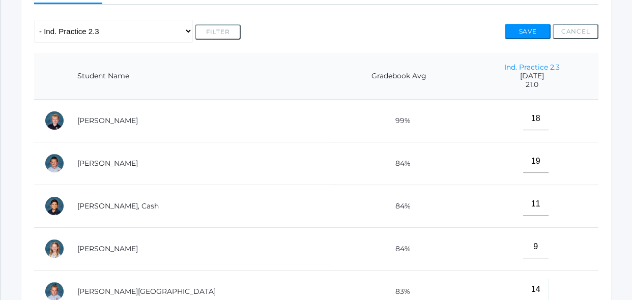
type input"] "14"
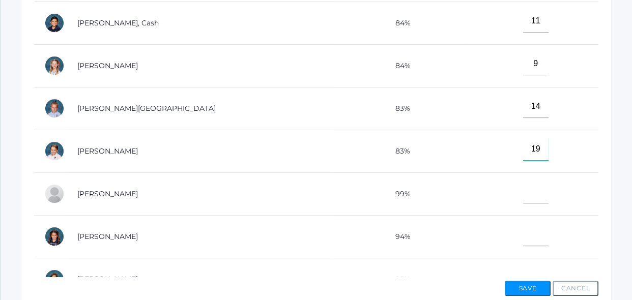
type input"] "19"
type input"] "20"
type input"] "19"
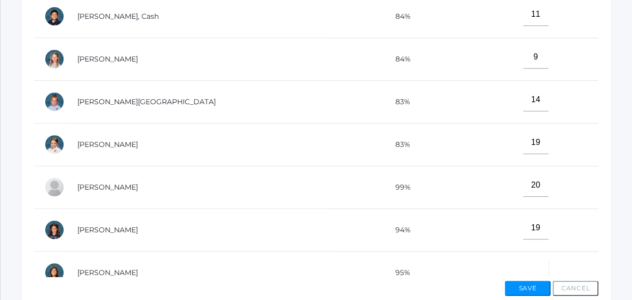
scroll to position [12, 0]
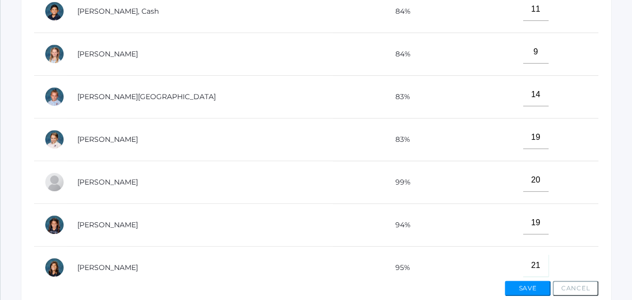
type input"] "21"
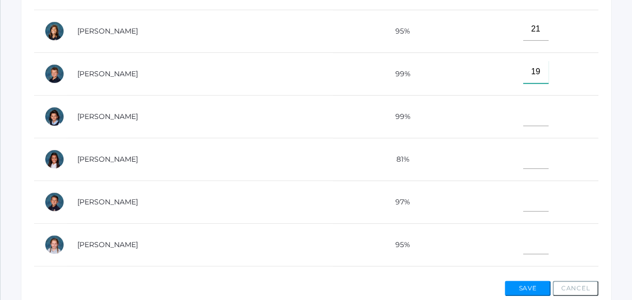
type input"] "19"
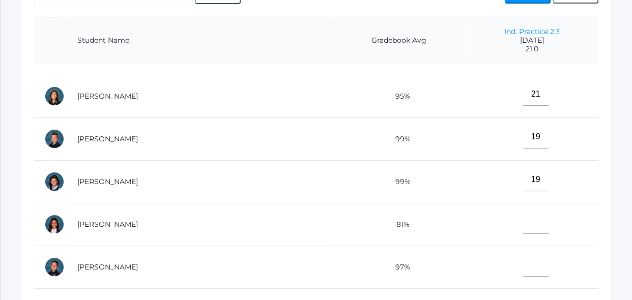
scroll to position [333, 0]
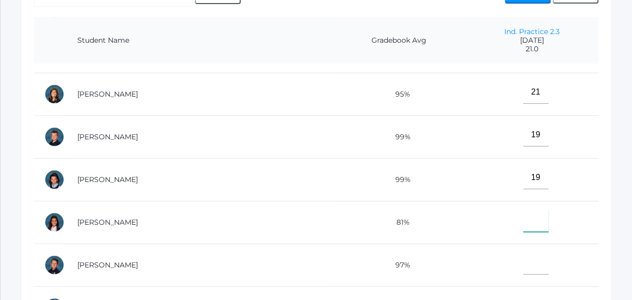
click at [527, 224] on input"] "text" at bounding box center [535, 220] width 25 height 23
type input"] "18"
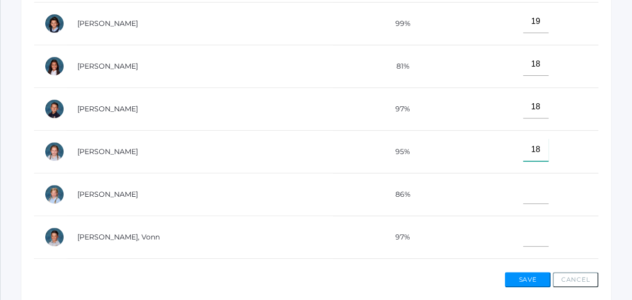
type input"] "18"
type input"] "16"
type input"] "17"
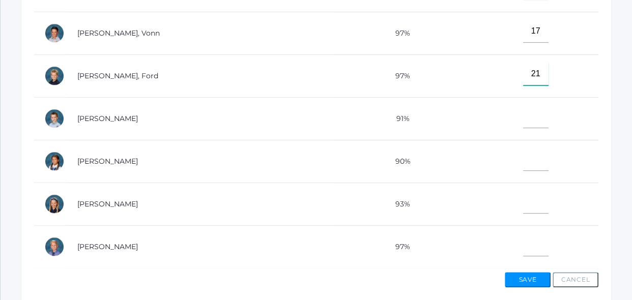
type input"] "21"
type input"] "20"
type input"] "17"
click at [540, 274] on button "Save" at bounding box center [528, 279] width 46 height 15
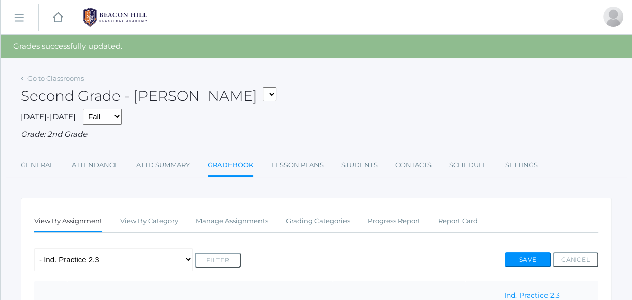
click at [453, 255] on div "Any Assignment Category: Composition - Little House Summary- wk 4 Category: Mat…" at bounding box center [316, 259] width 564 height 23
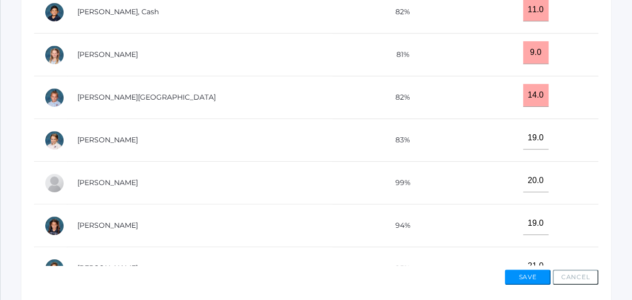
scroll to position [425, 0]
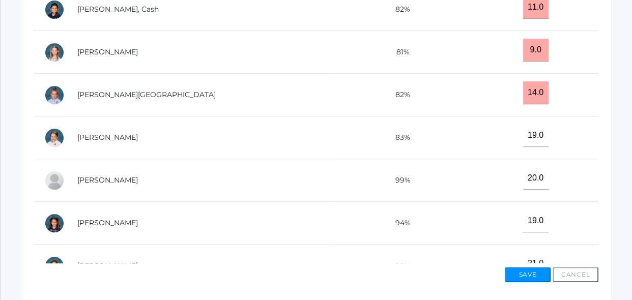
click at [465, 245] on td "21.0" at bounding box center [531, 266] width 133 height 43
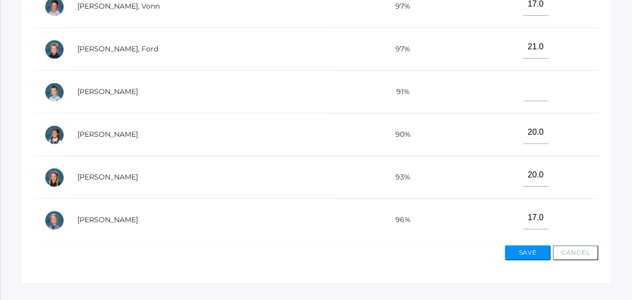
scroll to position [467, 0]
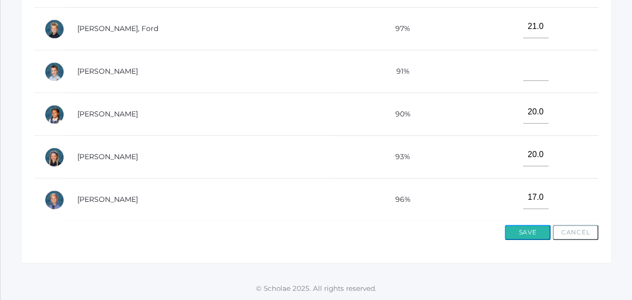
click at [525, 234] on button "Save" at bounding box center [528, 232] width 46 height 15
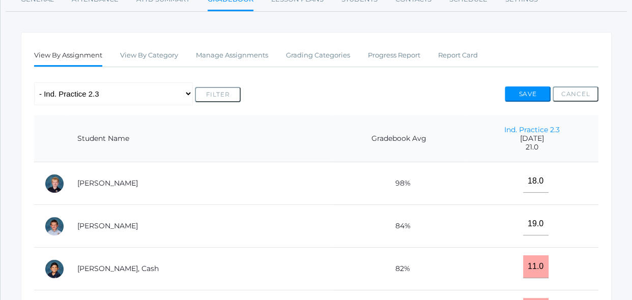
scroll to position [185, 0]
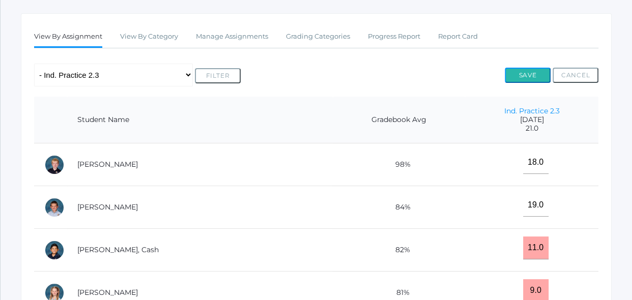
click at [534, 77] on button "Save" at bounding box center [528, 75] width 46 height 15
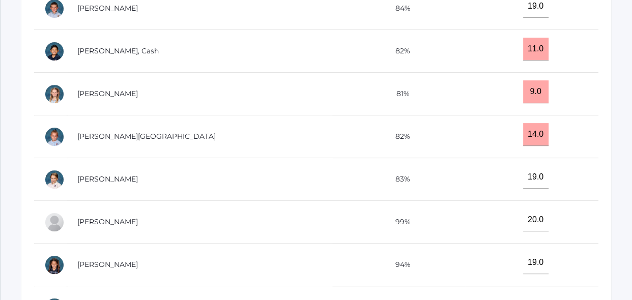
scroll to position [467, 0]
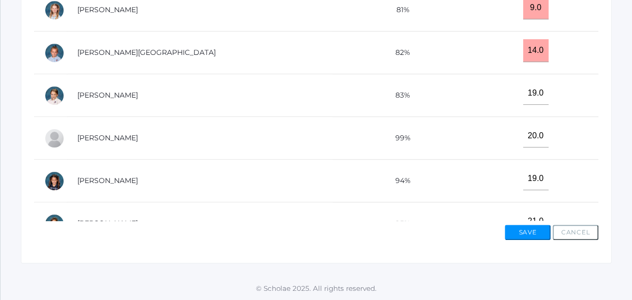
click at [364, 100] on td "83%" at bounding box center [399, 95] width 132 height 43
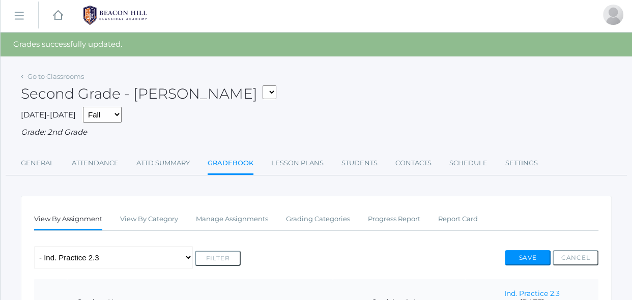
scroll to position [0, 0]
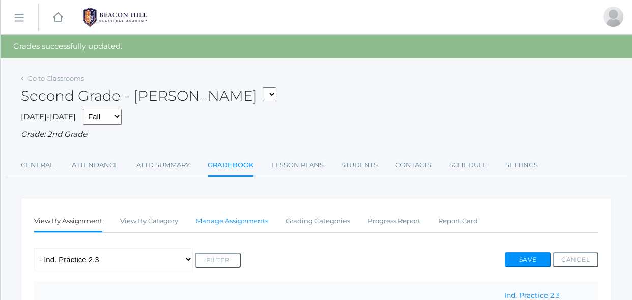
click at [244, 221] on link "Manage Assignments" at bounding box center [232, 221] width 72 height 20
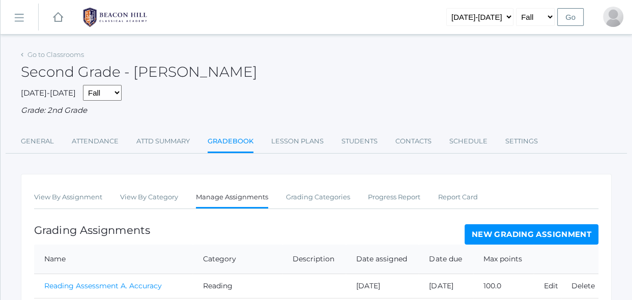
click at [336, 229] on div "Grading Assignments New Grading Assignment" at bounding box center [316, 234] width 564 height 20
click at [507, 231] on link "New Grading Assignment" at bounding box center [531, 234] width 134 height 20
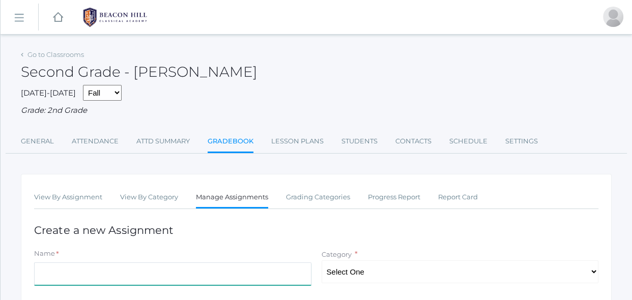
click at [300, 279] on input "Name" at bounding box center [172, 273] width 277 height 23
click at [67, 277] on input "Ch.1 Assesmet" at bounding box center [172, 273] width 277 height 23
click at [78, 276] on input "Ch.1 Assesmet" at bounding box center [172, 273] width 277 height 23
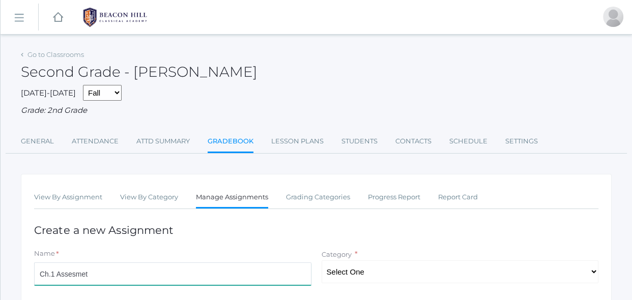
click at [91, 276] on input "Ch.1 Assesmet" at bounding box center [172, 273] width 277 height 23
type input "Ch.1 Assessment"
click at [353, 270] on select "Select One Reading Grammar Spelling and Phonics Composition Math" at bounding box center [459, 271] width 277 height 23
select select "1024"
click at [321, 260] on select "Select One Reading Grammar Spelling and Phonics Composition Math" at bounding box center [459, 271] width 277 height 23
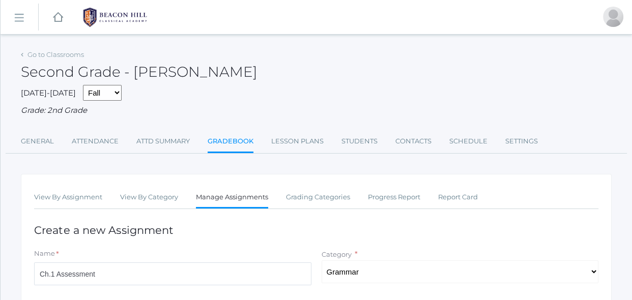
click at [369, 230] on h1 "Create a new Assignment" at bounding box center [316, 230] width 564 height 12
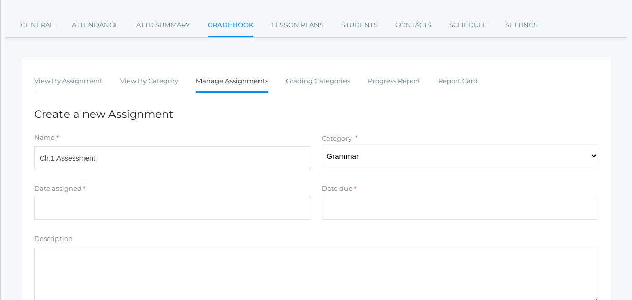
scroll to position [129, 0]
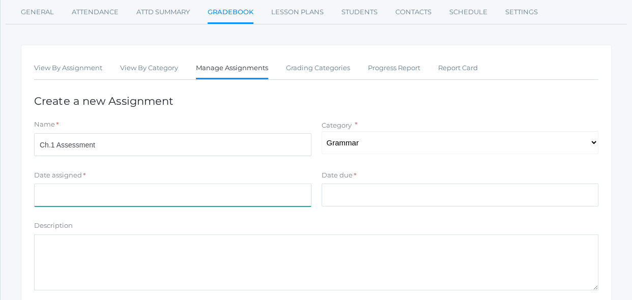
click at [229, 192] on input "Date assigned" at bounding box center [172, 195] width 277 height 23
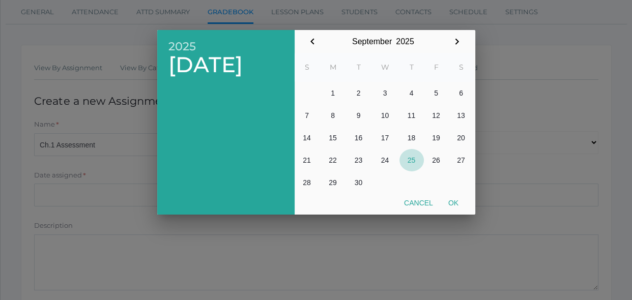
click at [418, 157] on button "25" at bounding box center [411, 160] width 24 height 22
click at [450, 204] on button "Ok" at bounding box center [452, 203] width 25 height 18
type input "[DATE]"
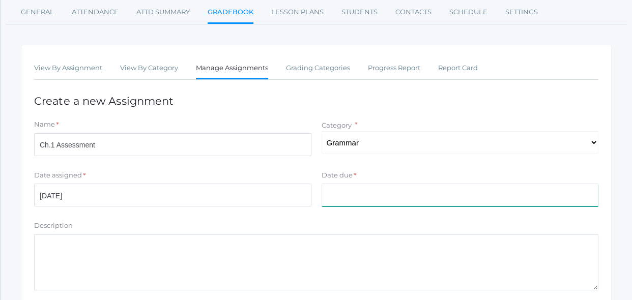
click at [416, 186] on input "Date due" at bounding box center [459, 195] width 277 height 23
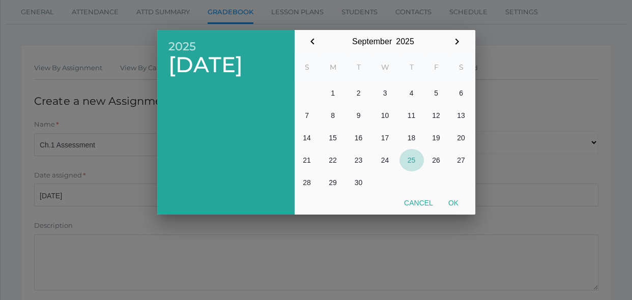
click at [413, 166] on button "25" at bounding box center [411, 160] width 24 height 22
click at [461, 204] on button "Ok" at bounding box center [452, 203] width 25 height 18
type input "[DATE]"
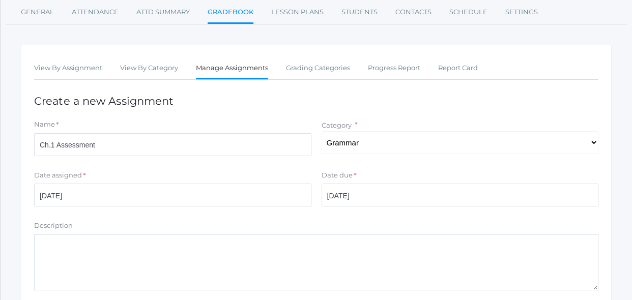
click at [380, 236] on textarea "Description" at bounding box center [316, 262] width 564 height 56
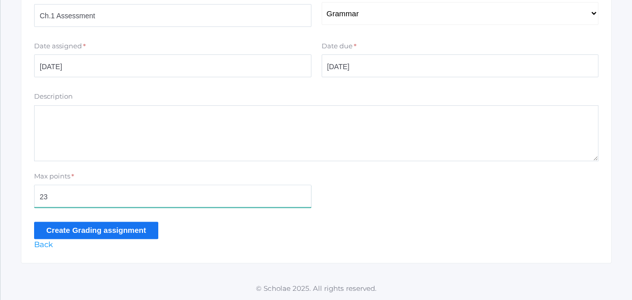
type input "23"
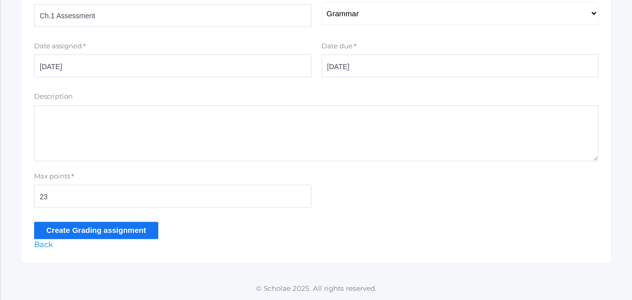
click at [128, 235] on input "Create Grading assignment" at bounding box center [96, 230] width 124 height 17
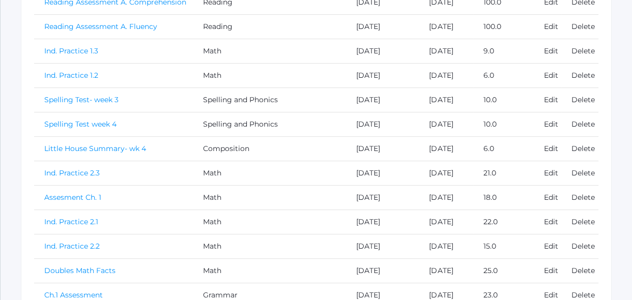
scroll to position [389, 0]
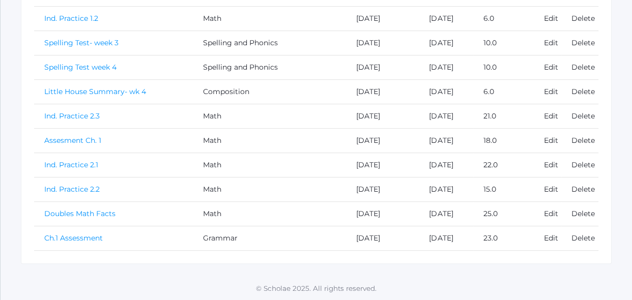
click at [98, 238] on link "Ch.1 Assessment" at bounding box center [73, 237] width 58 height 9
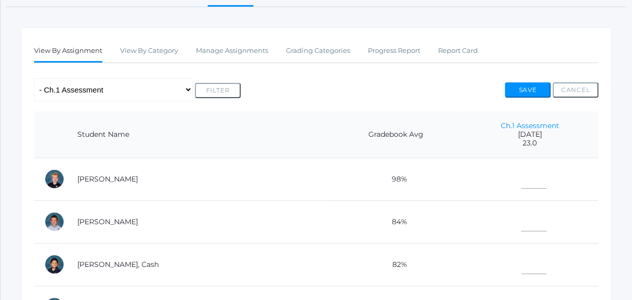
scroll to position [148, 0]
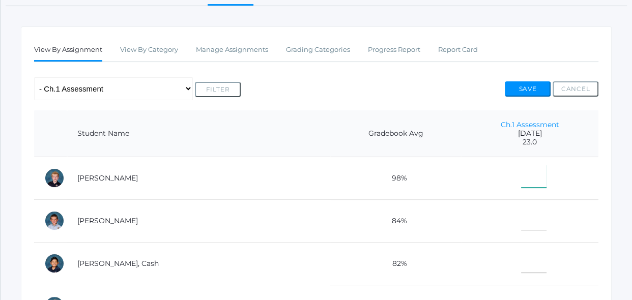
click at [526, 172] on input"] "text" at bounding box center [533, 176] width 25 height 23
type input"] "23"
type input"] "21"
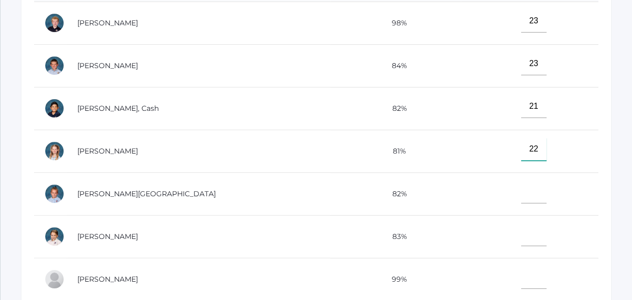
type input"] "22"
type input"] "23"
type input"] "21"
type input"] "23"
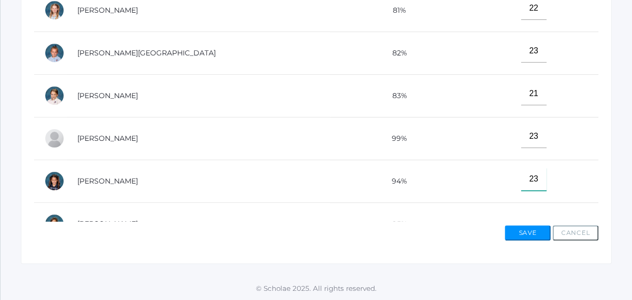
type input"] "23"
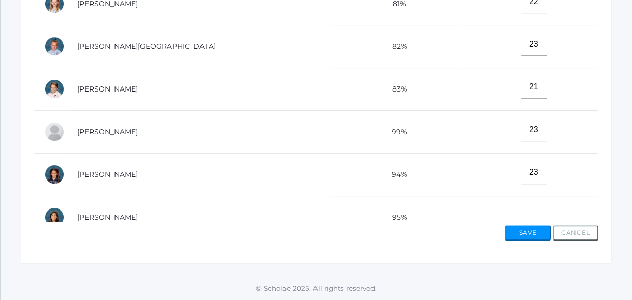
scroll to position [12, 0]
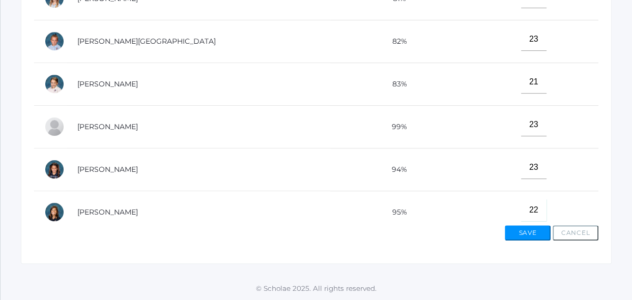
type input"] "22"
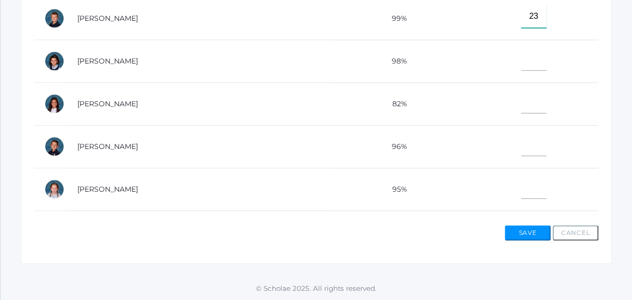
type input"] "23"
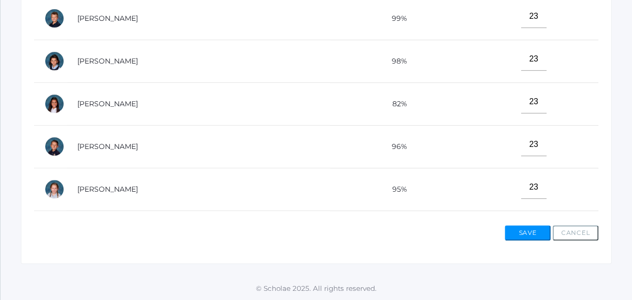
scroll to position [462, 0]
type input"] "23"
type input"] "22"
type input"] "23"
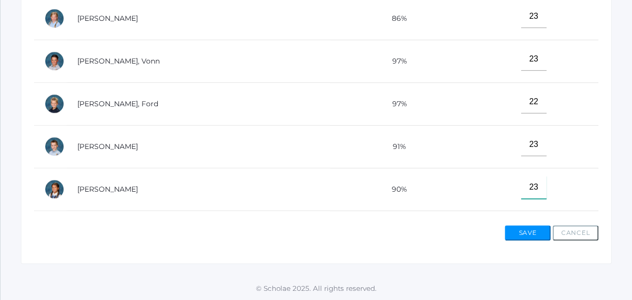
type input"] "23"
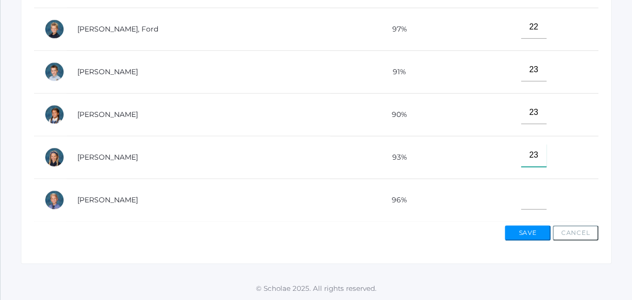
type input"] "23"
click at [540, 232] on button "Save" at bounding box center [528, 232] width 46 height 15
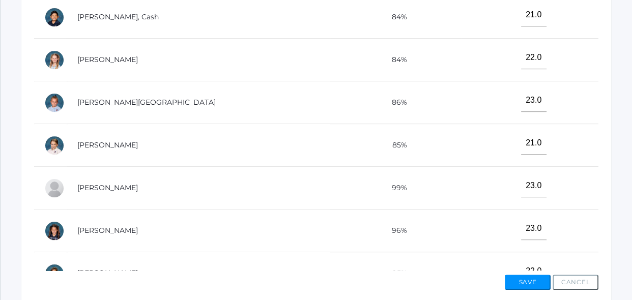
scroll to position [467, 0]
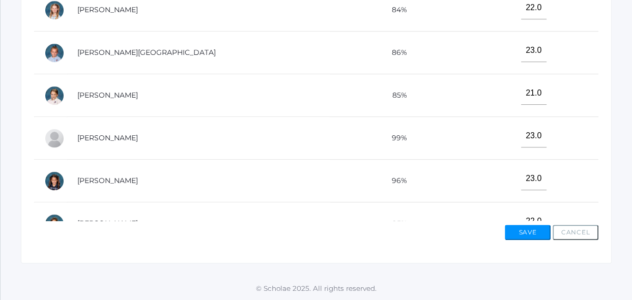
click at [482, 216] on td "22.0" at bounding box center [529, 223] width 137 height 43
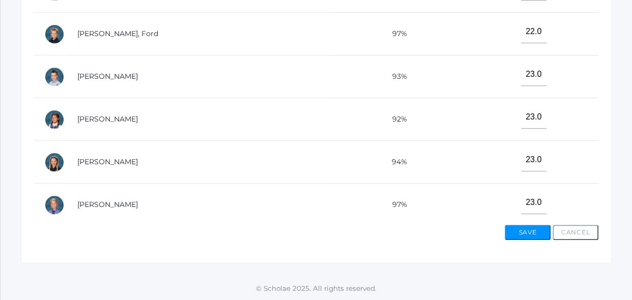
scroll to position [537, 0]
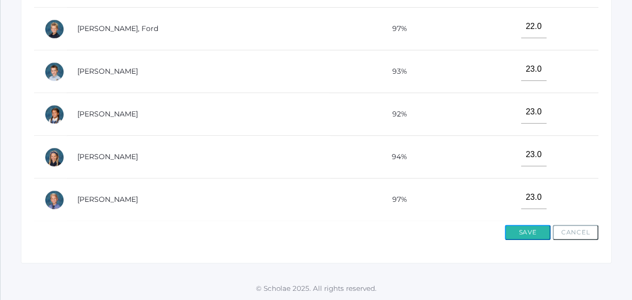
click at [540, 230] on button "Save" at bounding box center [528, 232] width 46 height 15
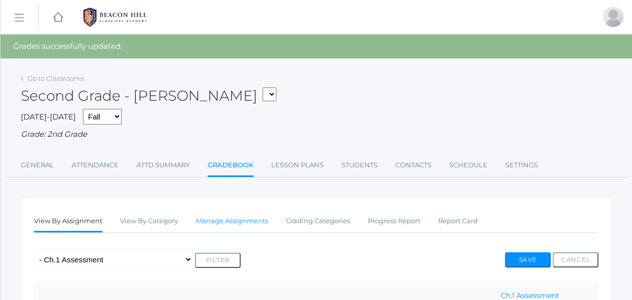
click at [260, 221] on link "Manage Assignments" at bounding box center [232, 221] width 72 height 20
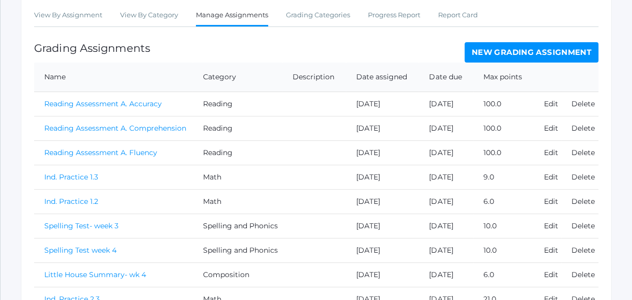
scroll to position [181, 0]
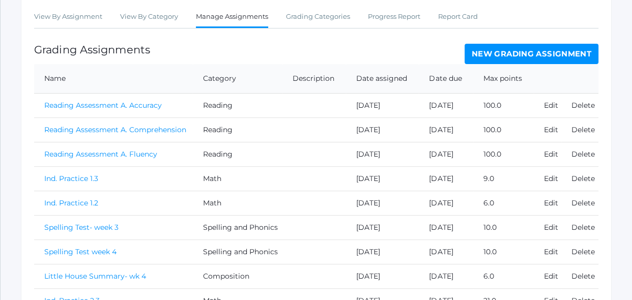
click at [513, 55] on link "New Grading Assignment" at bounding box center [531, 54] width 134 height 20
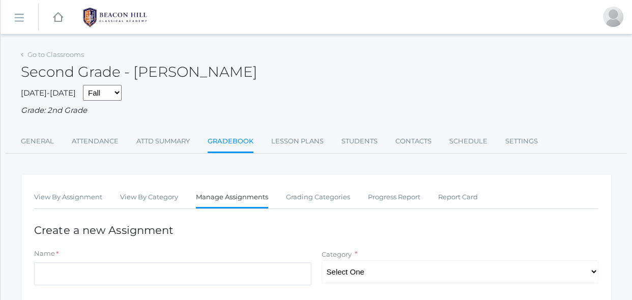
click at [427, 83] on div "Second Grade - [PERSON_NAME]" at bounding box center [316, 66] width 591 height 38
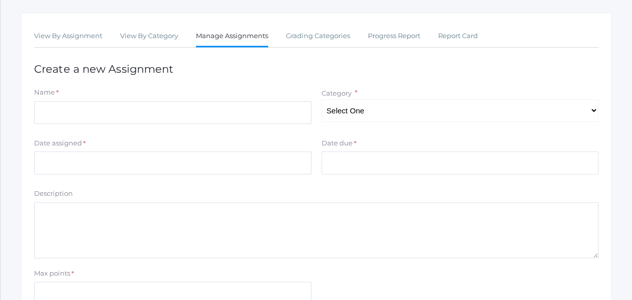
scroll to position [203, 0]
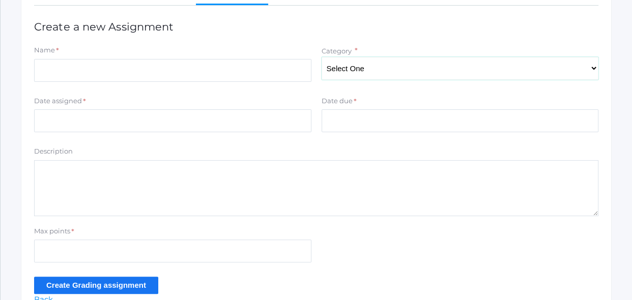
click at [347, 68] on select "Select One Reading Grammar Spelling and Phonics Composition Math" at bounding box center [459, 68] width 277 height 23
select select "1021"
click at [321, 57] on select "Select One Reading Grammar Spelling and Phonics Composition Math" at bounding box center [459, 68] width 277 height 23
click at [287, 123] on input "Date assigned" at bounding box center [172, 120] width 277 height 23
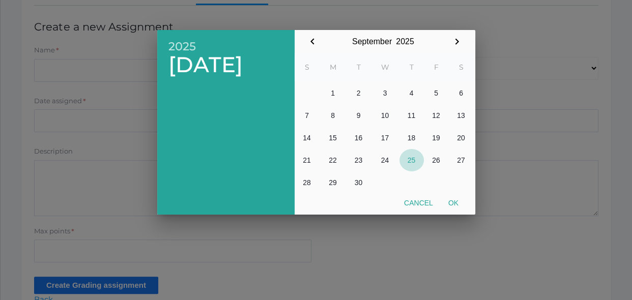
click at [408, 158] on button "25" at bounding box center [411, 160] width 24 height 22
click at [454, 199] on button "Ok" at bounding box center [452, 203] width 25 height 18
type input "[DATE]"
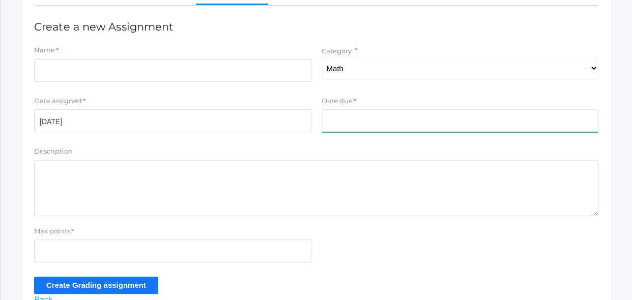
click at [422, 125] on input "Date due" at bounding box center [459, 120] width 277 height 23
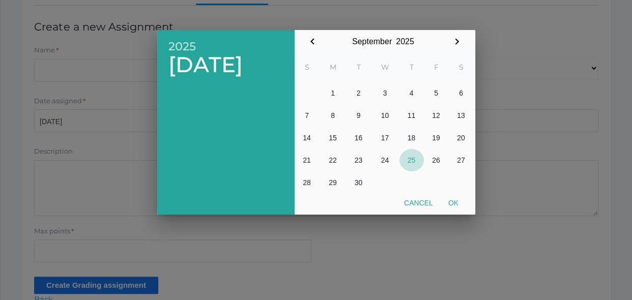
click at [412, 159] on button "25" at bounding box center [411, 160] width 24 height 22
click at [451, 204] on button "Ok" at bounding box center [452, 203] width 25 height 18
type input "[DATE]"
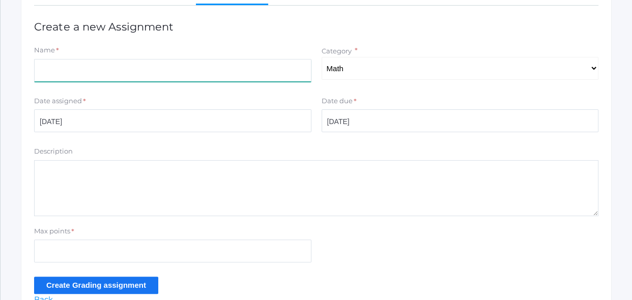
click at [256, 71] on input "Name" at bounding box center [172, 70] width 277 height 23
type input "I.P Ch. 2.3"
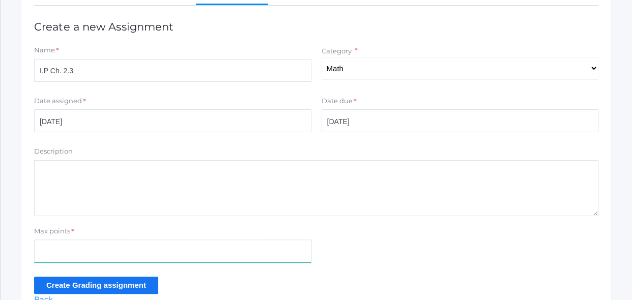
click at [191, 245] on input "Max points" at bounding box center [172, 251] width 277 height 23
type input "19"
click at [127, 290] on input "Create Grading assignment" at bounding box center [96, 285] width 124 height 17
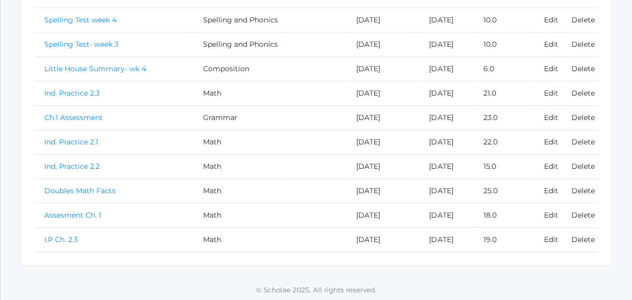
scroll to position [414, 0]
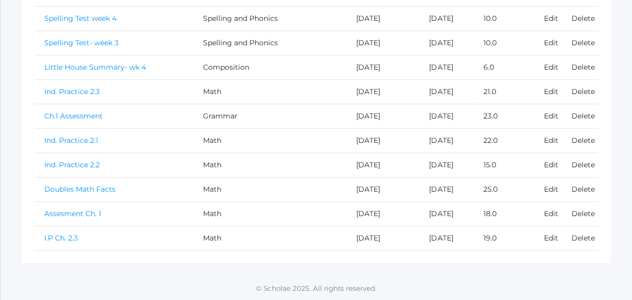
click at [54, 237] on link "I.P Ch. 2.3" at bounding box center [61, 237] width 34 height 9
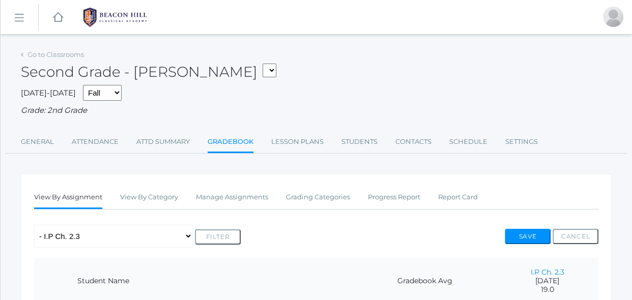
click at [286, 228] on div "Any Assignment Category: Composition - Little House Summary- wk 4 Category: Gra…" at bounding box center [316, 236] width 564 height 23
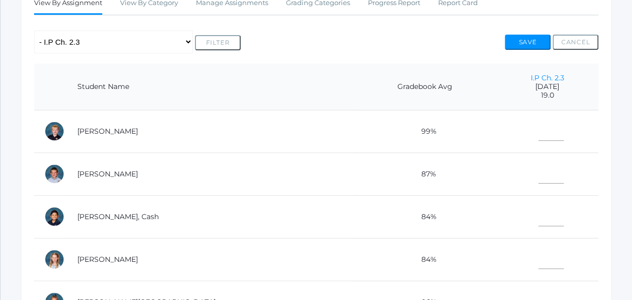
scroll to position [203, 0]
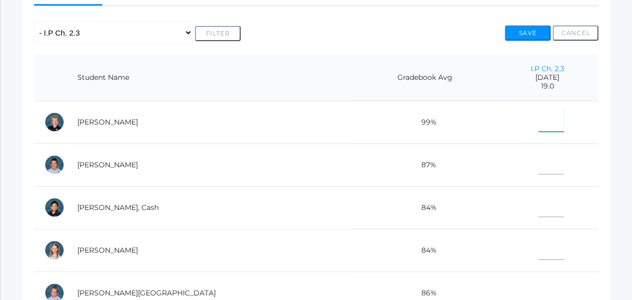
click at [538, 120] on input"] "text" at bounding box center [550, 120] width 25 height 23
click at [424, 43] on div "Any Assignment Category: Composition - Little House Summary- wk 4 Category: Gra…" at bounding box center [316, 32] width 564 height 23
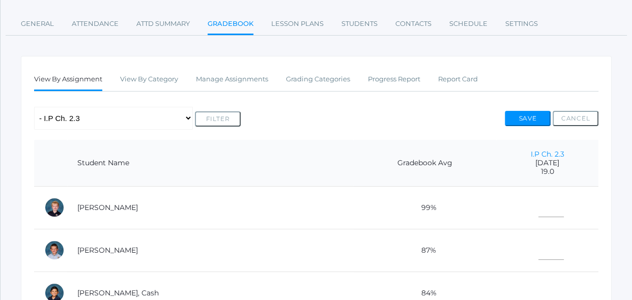
scroll to position [74, 0]
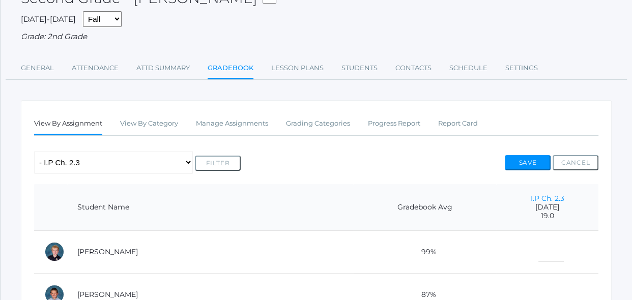
click at [251, 70] on link "Gradebook" at bounding box center [231, 69] width 46 height 22
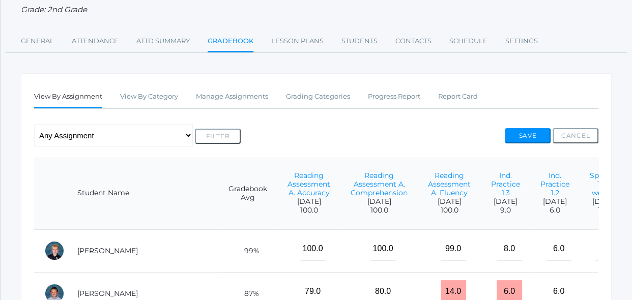
scroll to position [92, 0]
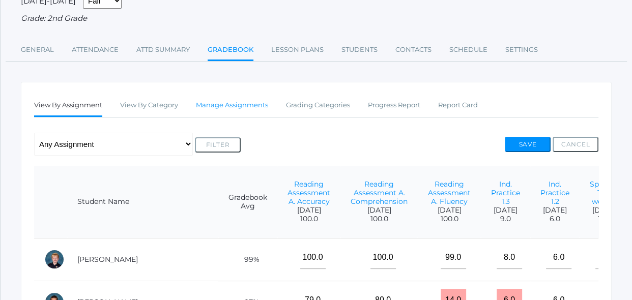
click at [249, 104] on link "Manage Assignments" at bounding box center [232, 105] width 72 height 20
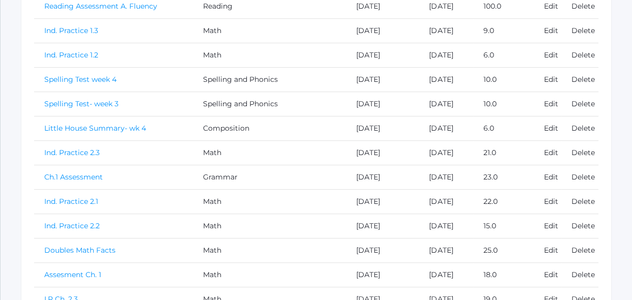
scroll to position [388, 0]
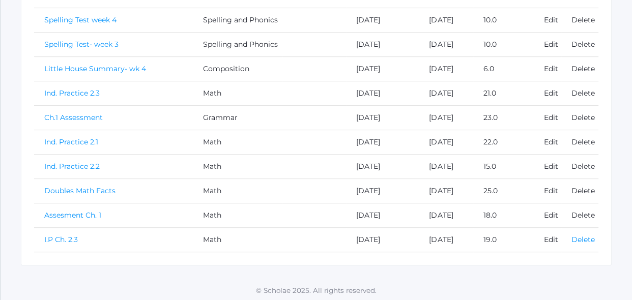
click at [577, 239] on link "Delete" at bounding box center [582, 239] width 23 height 9
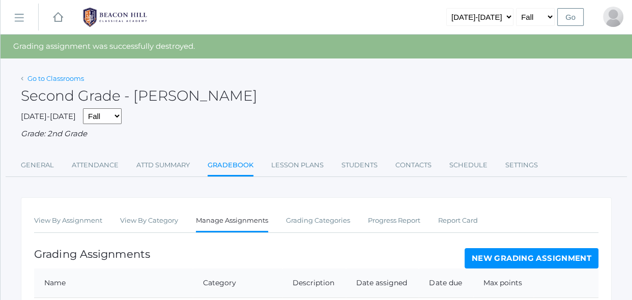
click at [73, 76] on link "Go to Classrooms" at bounding box center [55, 78] width 56 height 8
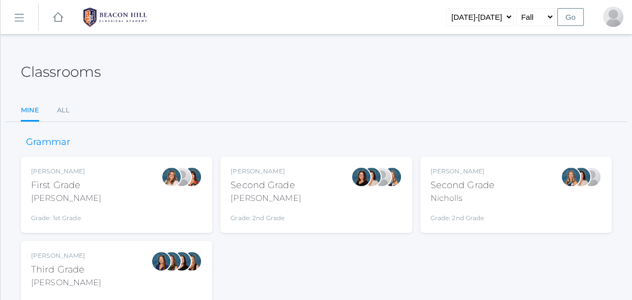
click at [449, 190] on div "Second Grade" at bounding box center [462, 186] width 64 height 14
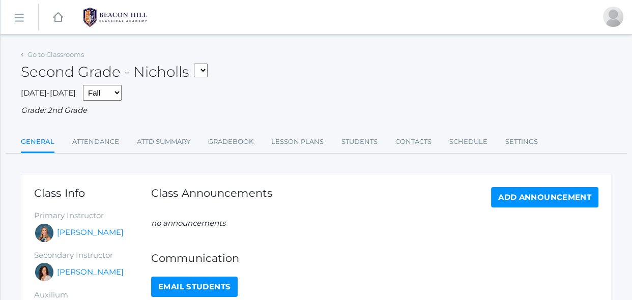
click at [252, 152] on li "Gradebook" at bounding box center [230, 143] width 45 height 22
click at [246, 145] on link "Gradebook" at bounding box center [230, 142] width 45 height 20
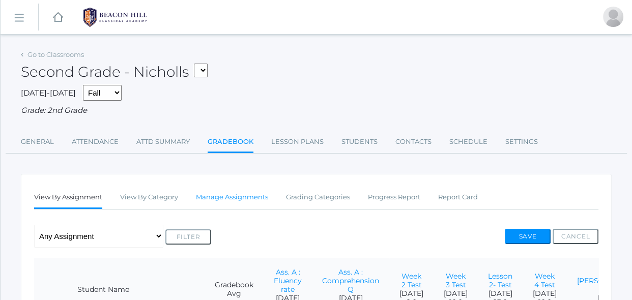
click at [237, 201] on link "Manage Assignments" at bounding box center [232, 197] width 72 height 20
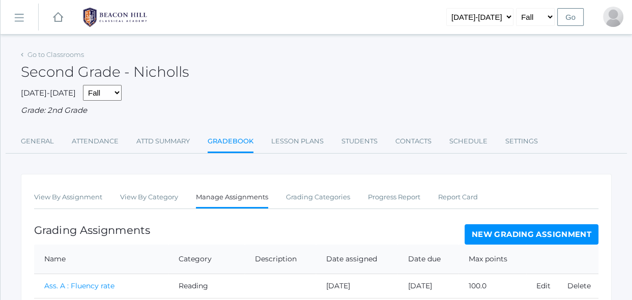
click at [253, 224] on div "Grading Assignments New Grading Assignment" at bounding box center [316, 234] width 564 height 20
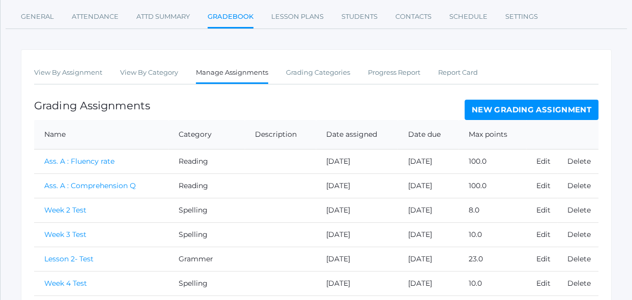
scroll to position [129, 0]
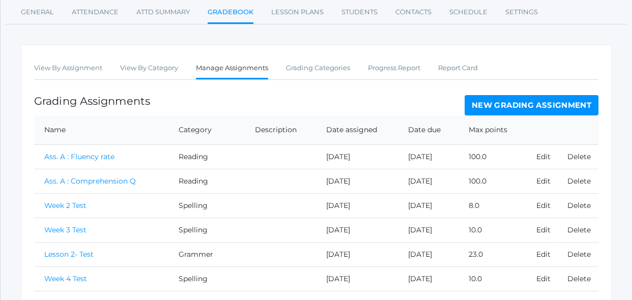
click at [494, 102] on link "New Grading Assignment" at bounding box center [531, 105] width 134 height 20
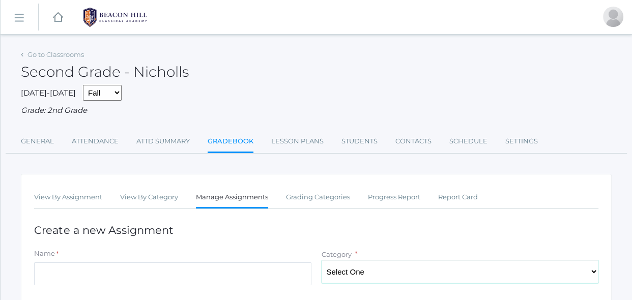
click at [363, 273] on select "Select One Spelling Grammer Composition Reading Math Concepts" at bounding box center [459, 271] width 277 height 23
select select "1256"
click at [321, 260] on select "Select One Spelling Grammer Composition Reading Math Concepts" at bounding box center [459, 271] width 277 height 23
click at [278, 276] on input "Name" at bounding box center [172, 273] width 277 height 23
type input "I.P Ch. 2.3"
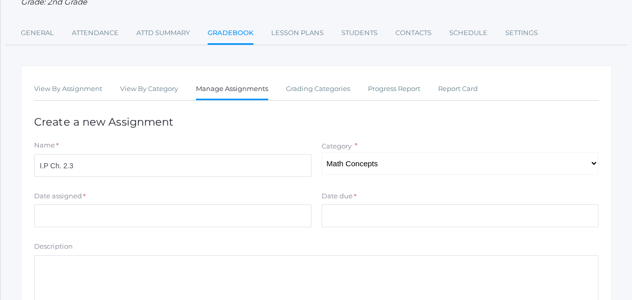
scroll to position [129, 0]
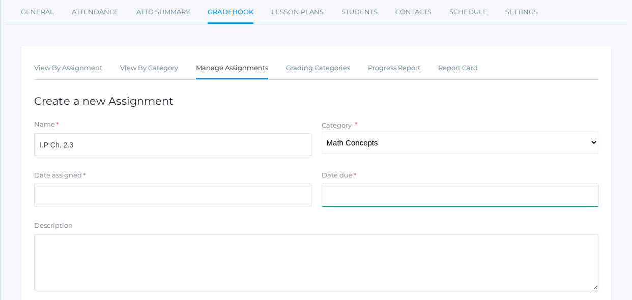
click at [349, 201] on input "Date due" at bounding box center [459, 195] width 277 height 23
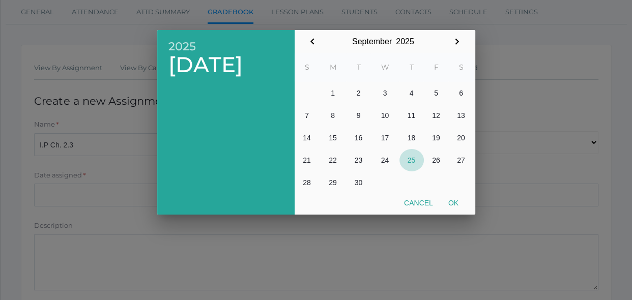
click at [410, 158] on button "25" at bounding box center [411, 160] width 24 height 22
click at [451, 204] on button "Ok" at bounding box center [452, 203] width 25 height 18
type input "2025-09-25"
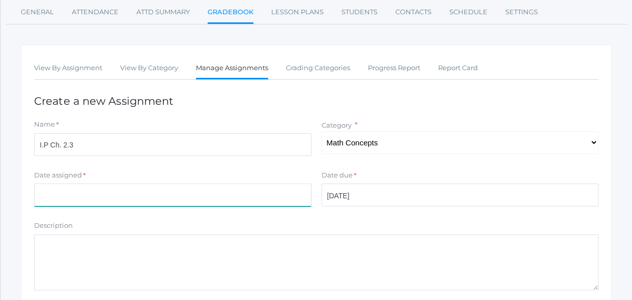
click at [304, 190] on input "Date assigned" at bounding box center [172, 195] width 277 height 23
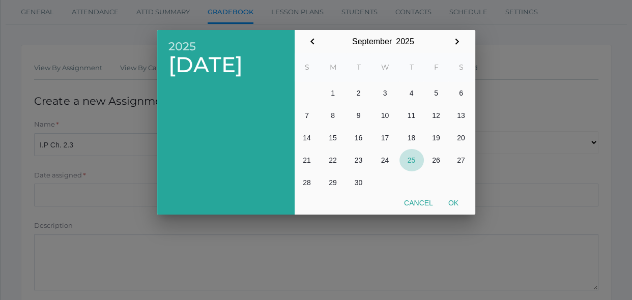
click at [412, 159] on button "25" at bounding box center [411, 160] width 24 height 22
click at [455, 199] on button "Ok" at bounding box center [452, 203] width 25 height 18
type input "2025-09-25"
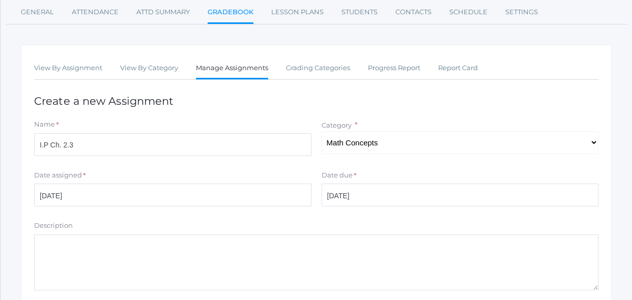
click at [446, 224] on div "Description" at bounding box center [316, 228] width 564 height 14
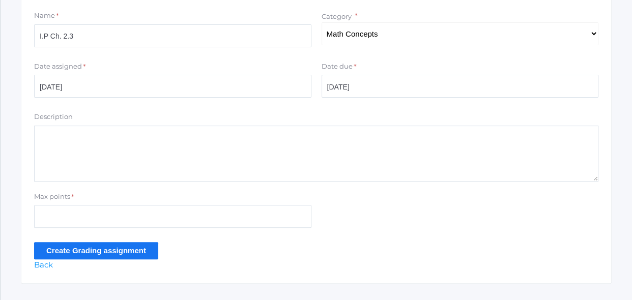
scroll to position [240, 0]
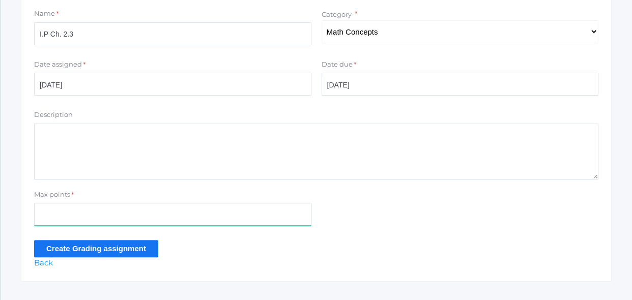
click at [272, 221] on input "Max points" at bounding box center [172, 214] width 277 height 23
type input "19"
click at [155, 252] on input "Create Grading assignment" at bounding box center [96, 248] width 124 height 17
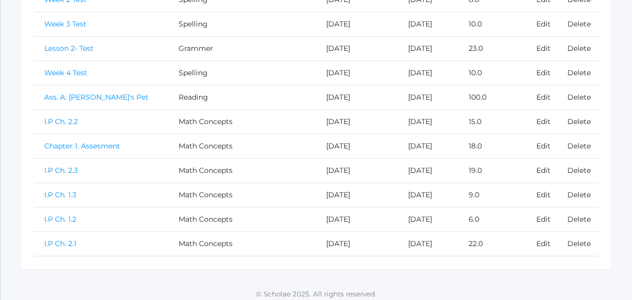
scroll to position [365, 0]
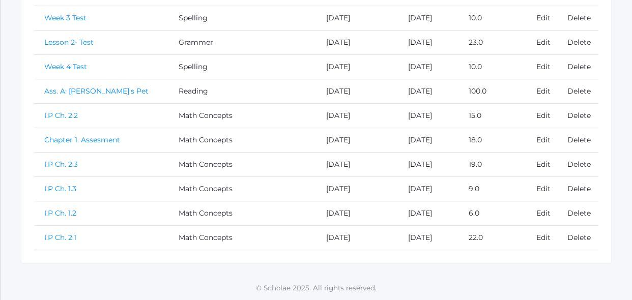
click at [72, 166] on link "I.P Ch. 2.3" at bounding box center [61, 164] width 34 height 9
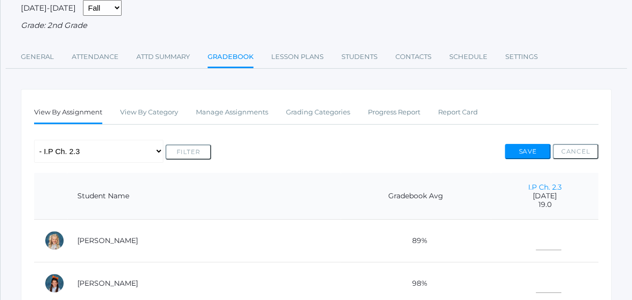
scroll to position [148, 0]
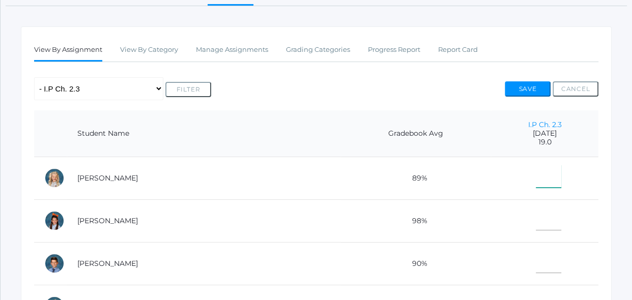
click at [536, 183] on input"] "text" at bounding box center [548, 176] width 25 height 23
type input"] "19"
type input"] "13"
type input"] "18"
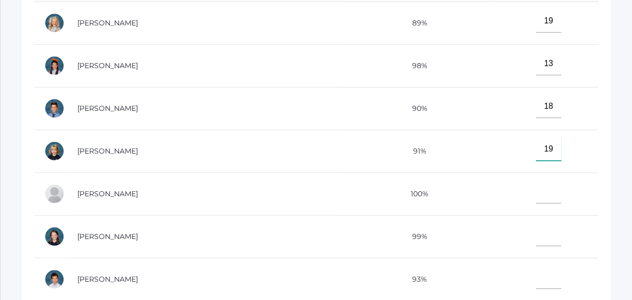
type input"] "19"
type input"] "18"
type input"] "19"
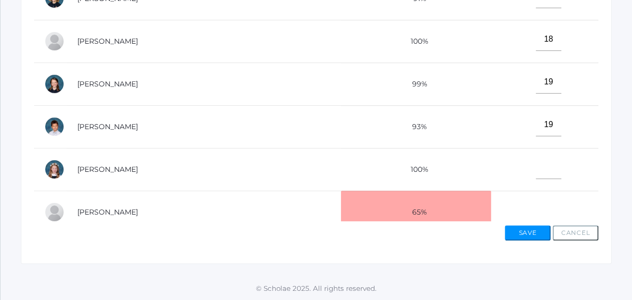
scroll to position [248, 0]
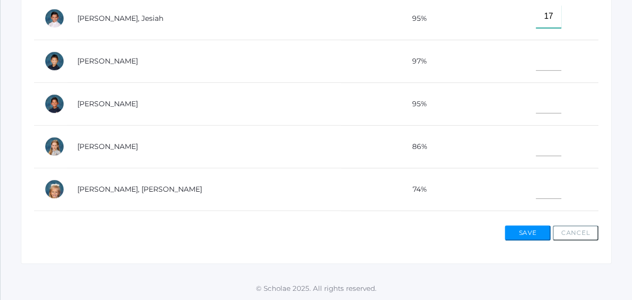
type input"] "17"
type input"] "15"
type input"] "19"
type input"] "17"
type input"] "11"
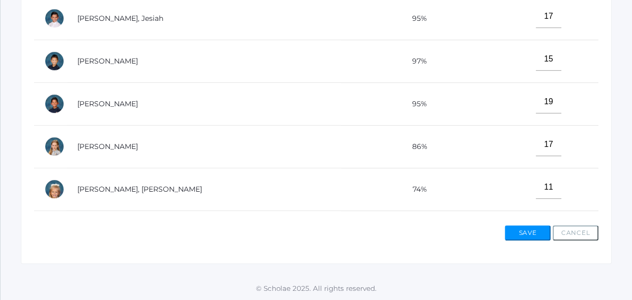
scroll to position [452, 0]
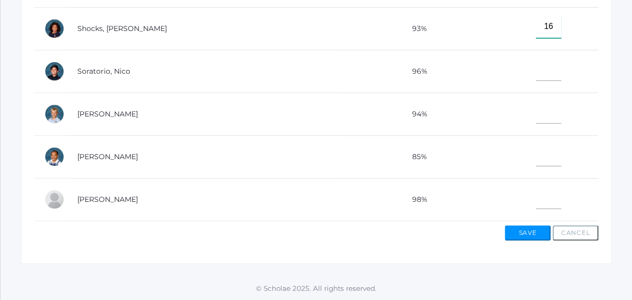
type input"] "16"
type input"] "19"
type input"] "15"
type input"] "18"
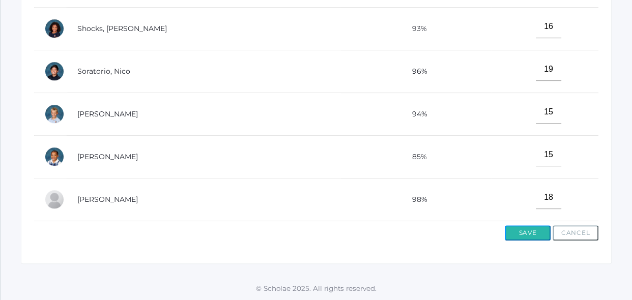
click at [535, 236] on button "Save" at bounding box center [528, 232] width 46 height 15
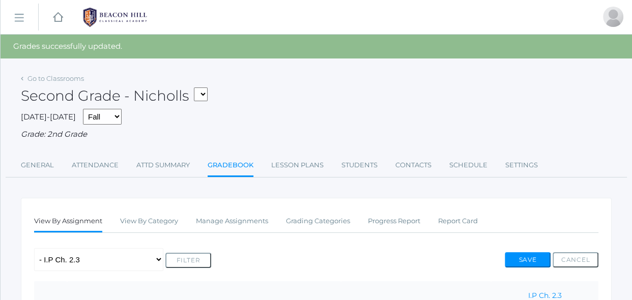
click at [535, 226] on ul "View By Assignment View By Category Manage Assignments Grading Categories Progr…" at bounding box center [316, 222] width 564 height 22
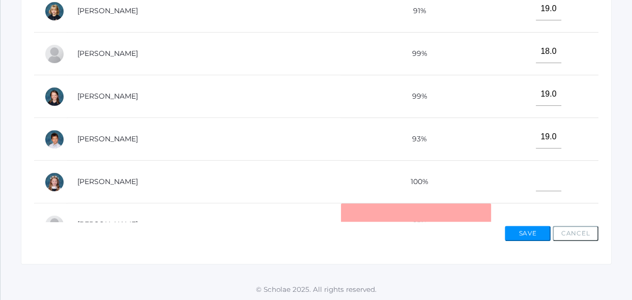
scroll to position [467, 0]
click at [545, 163] on td at bounding box center [544, 181] width 107 height 43
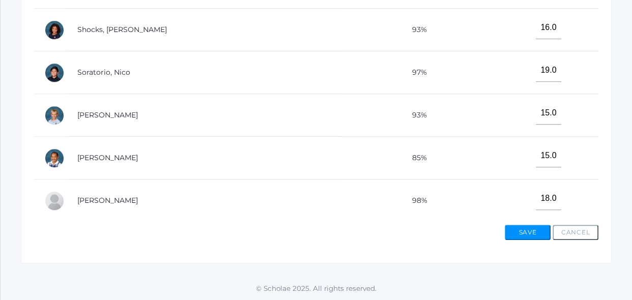
scroll to position [452, 0]
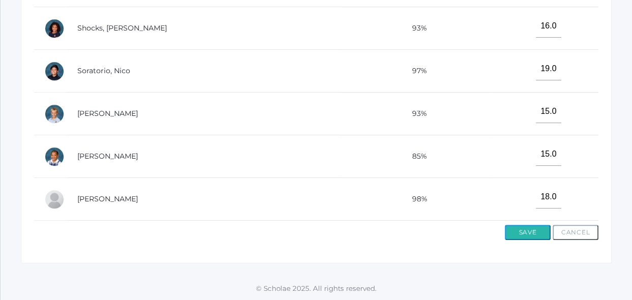
click at [547, 228] on button "Save" at bounding box center [528, 232] width 46 height 15
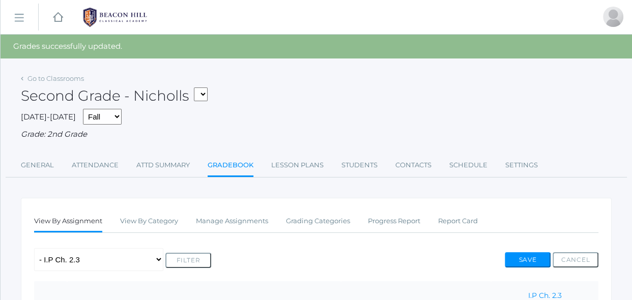
click at [593, 98] on div "Second Grade - Nicholls 02LA - Second Grade Balli 02LA - Second Grade Nicholls …" at bounding box center [316, 90] width 591 height 38
click at [611, 21] on div at bounding box center [613, 17] width 20 height 20
click at [610, 67] on link "Sign Out" at bounding box center [601, 63] width 52 height 22
